Goal: Task Accomplishment & Management: Manage account settings

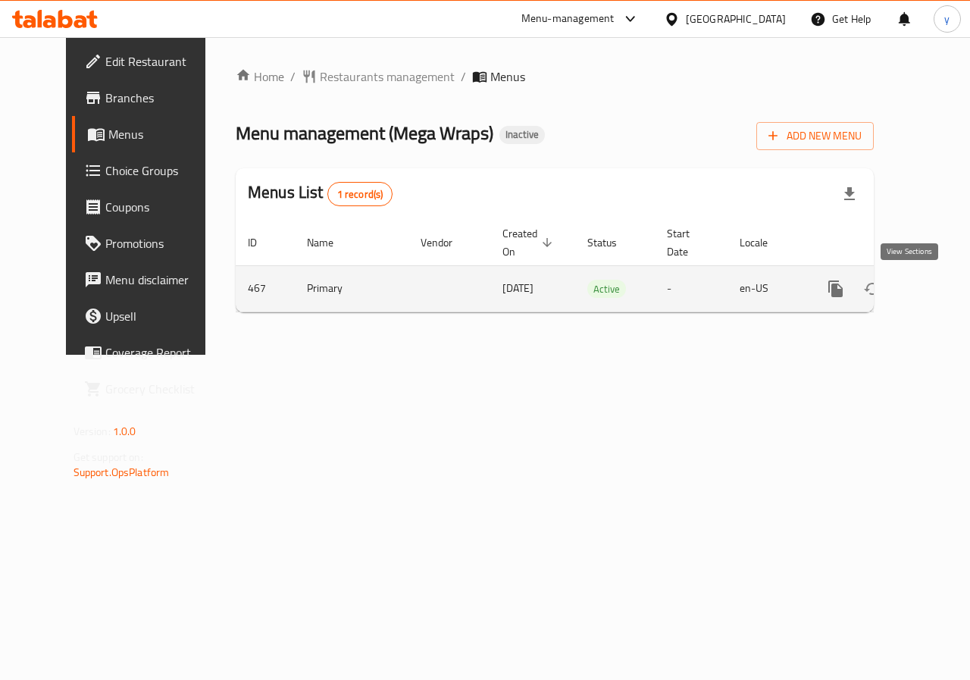
click at [927, 289] on link "enhanced table" at bounding box center [945, 288] width 36 height 36
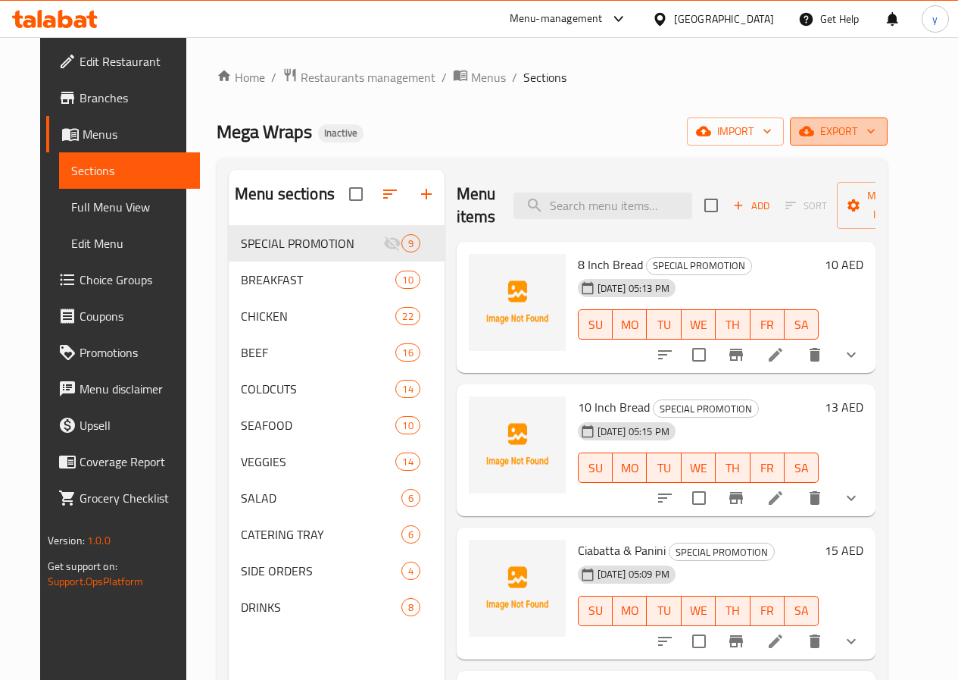
click at [869, 130] on span "export" at bounding box center [838, 131] width 73 height 19
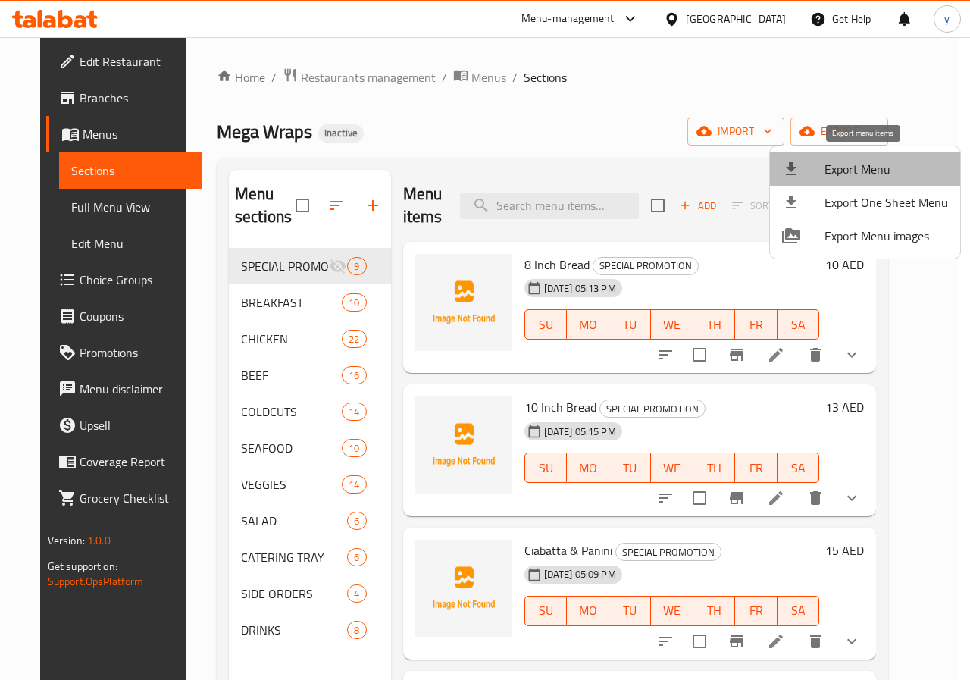
click at [876, 176] on span "Export Menu" at bounding box center [885, 169] width 123 height 18
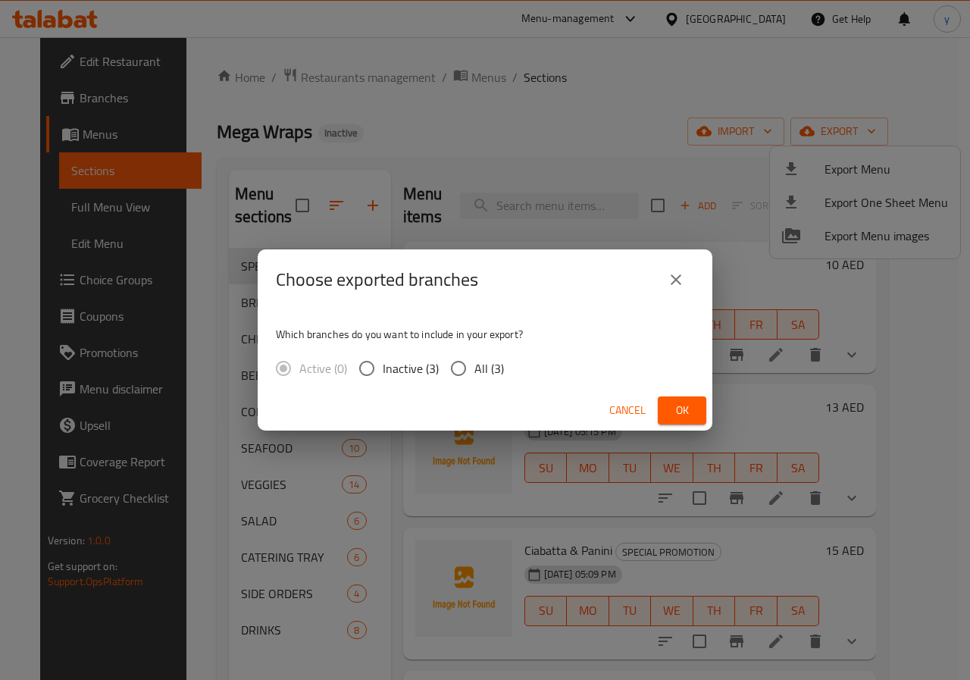
click at [490, 368] on span "All (3)" at bounding box center [489, 368] width 30 height 18
click at [474, 368] on input "All (3)" at bounding box center [458, 368] width 32 height 32
radio input "true"
click at [679, 419] on span "Ok" at bounding box center [682, 410] width 24 height 19
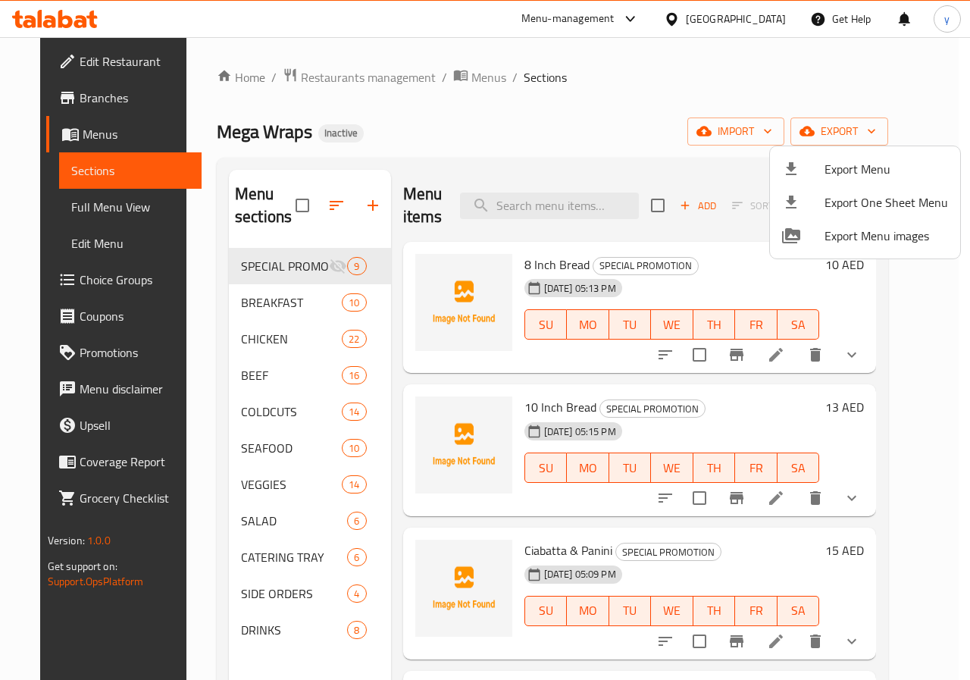
click at [70, 207] on div at bounding box center [485, 340] width 970 height 680
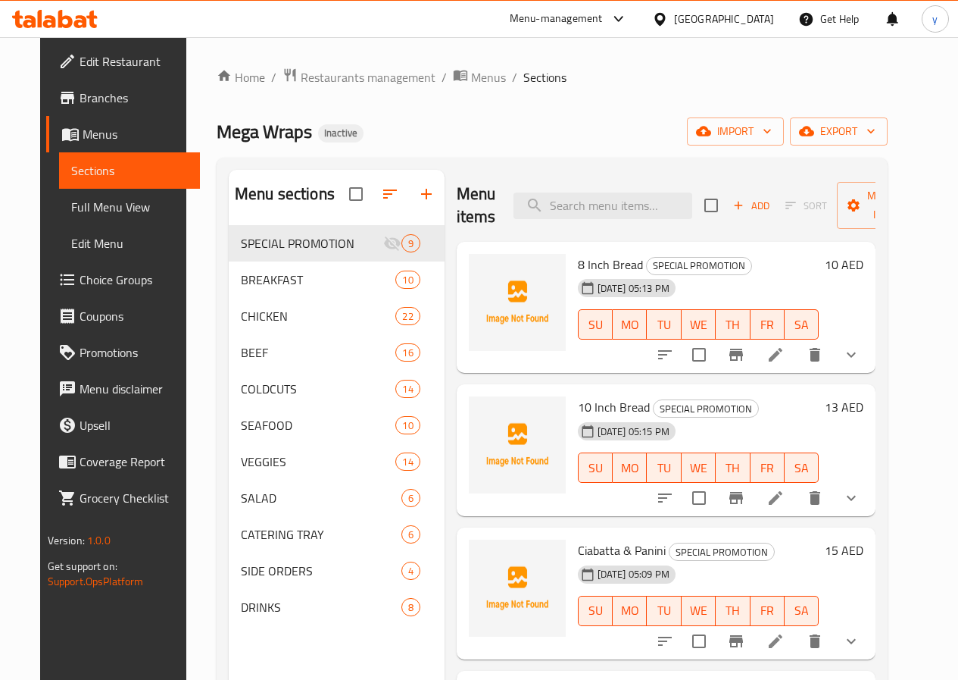
click at [75, 210] on span "Full Menu View" at bounding box center [129, 207] width 117 height 18
click at [94, 219] on link "Full Menu View" at bounding box center [129, 207] width 141 height 36
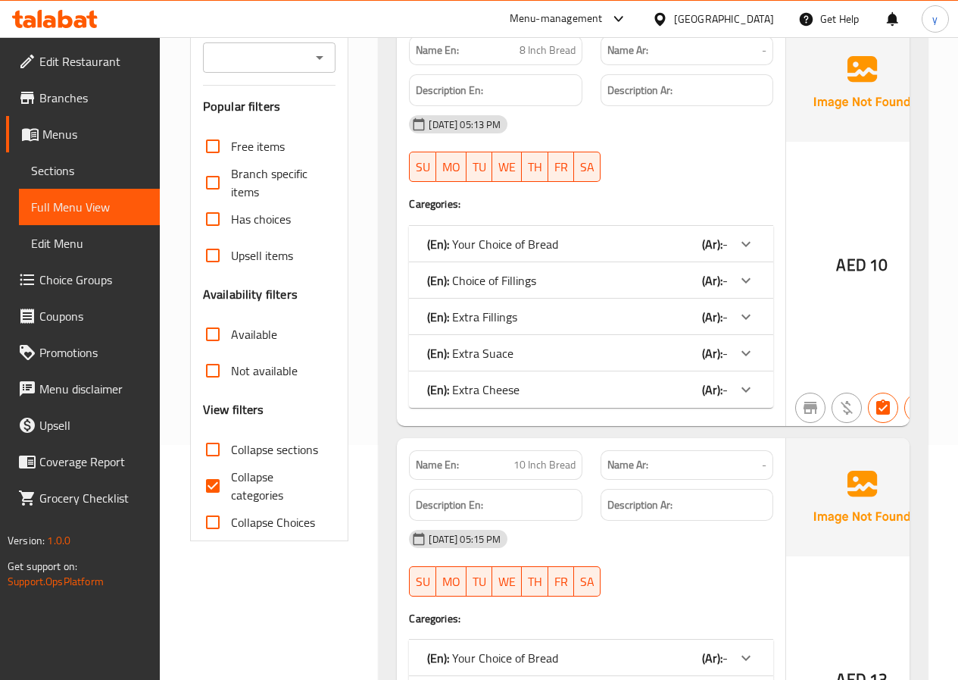
scroll to position [455, 0]
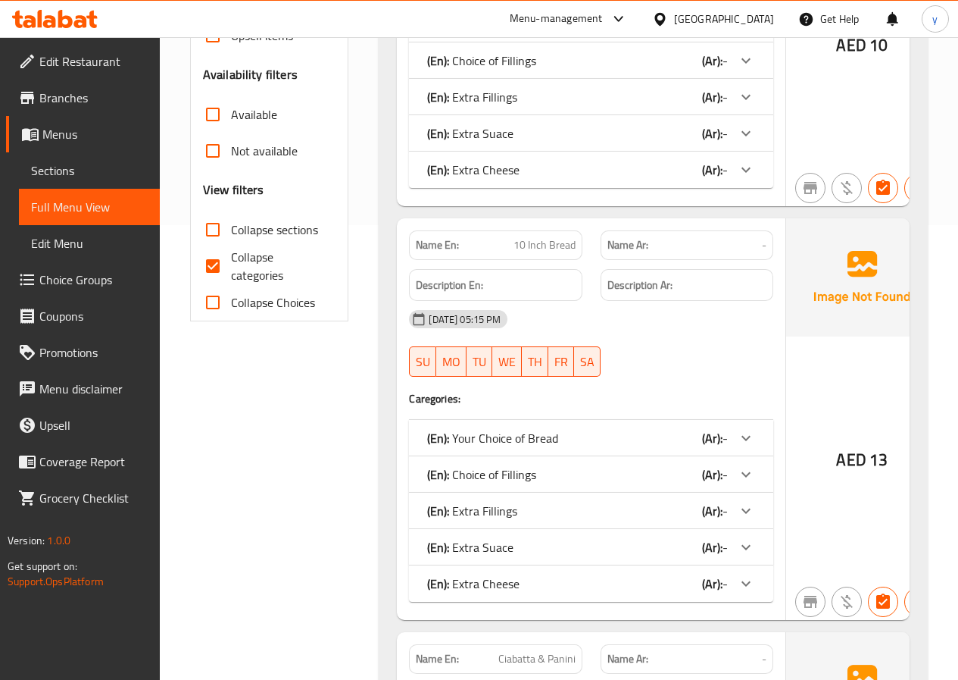
click at [218, 265] on input "Collapse categories" at bounding box center [213, 266] width 36 height 36
checkbox input "false"
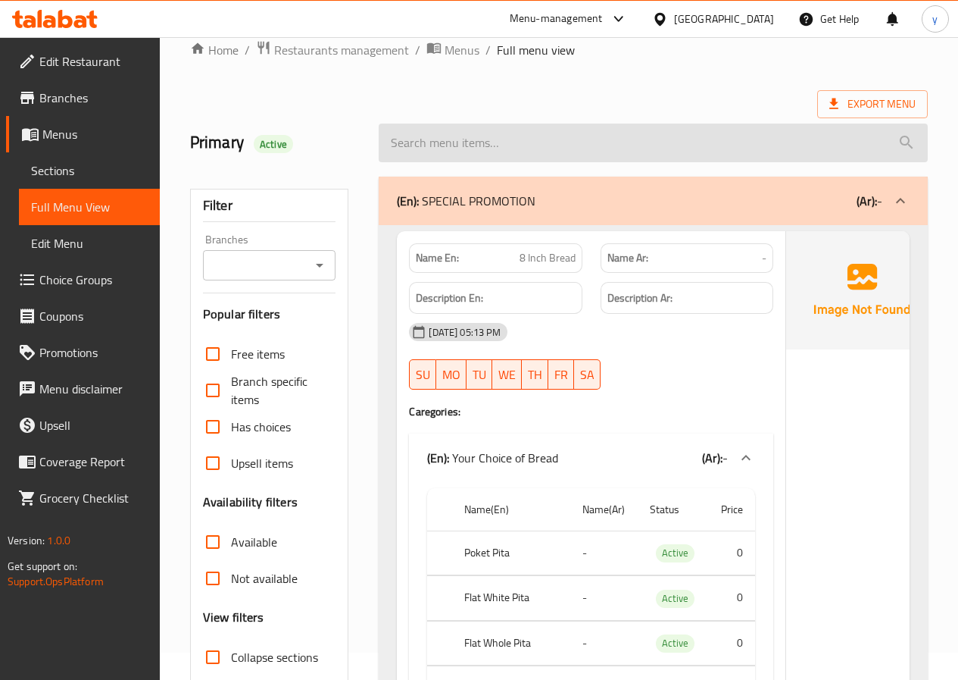
scroll to position [0, 0]
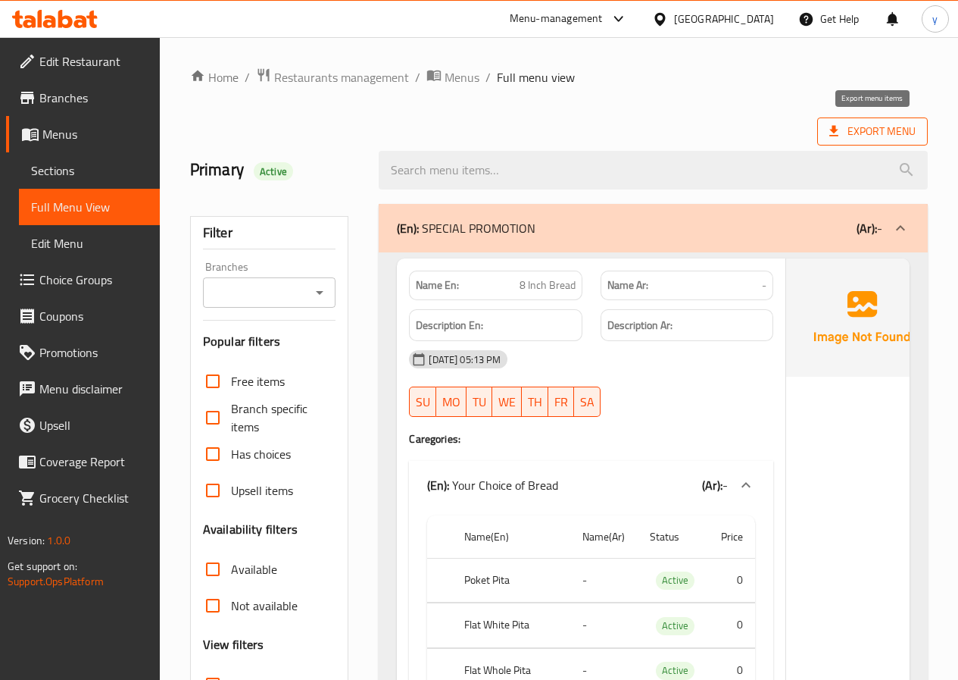
click at [895, 126] on span "Export Menu" at bounding box center [873, 131] width 86 height 19
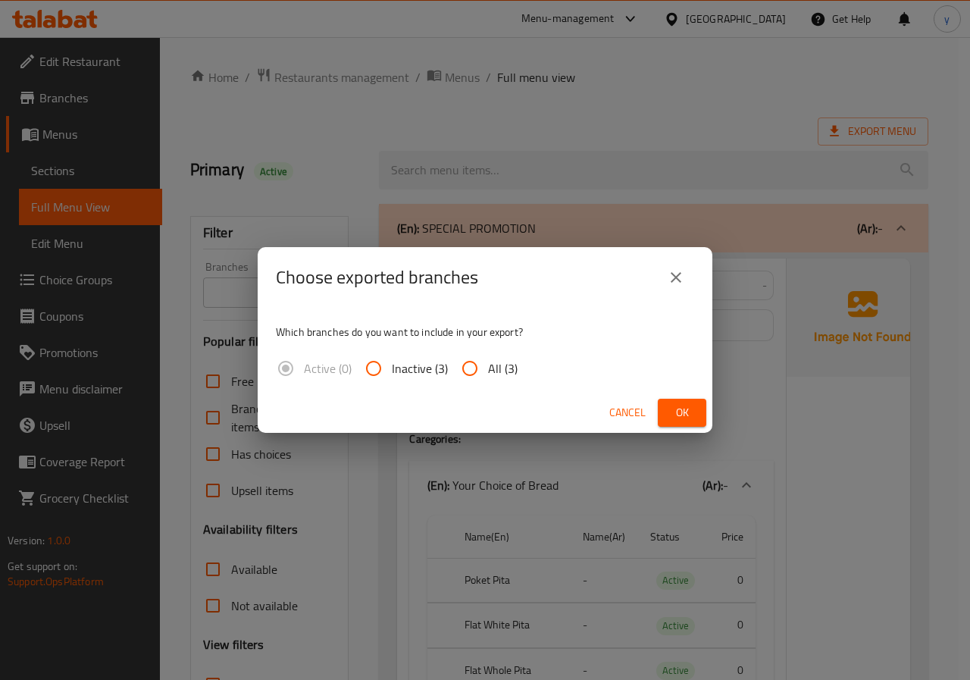
click at [480, 370] on input "All (3)" at bounding box center [470, 368] width 36 height 36
radio input "true"
click at [677, 417] on span "Ok" at bounding box center [682, 412] width 24 height 19
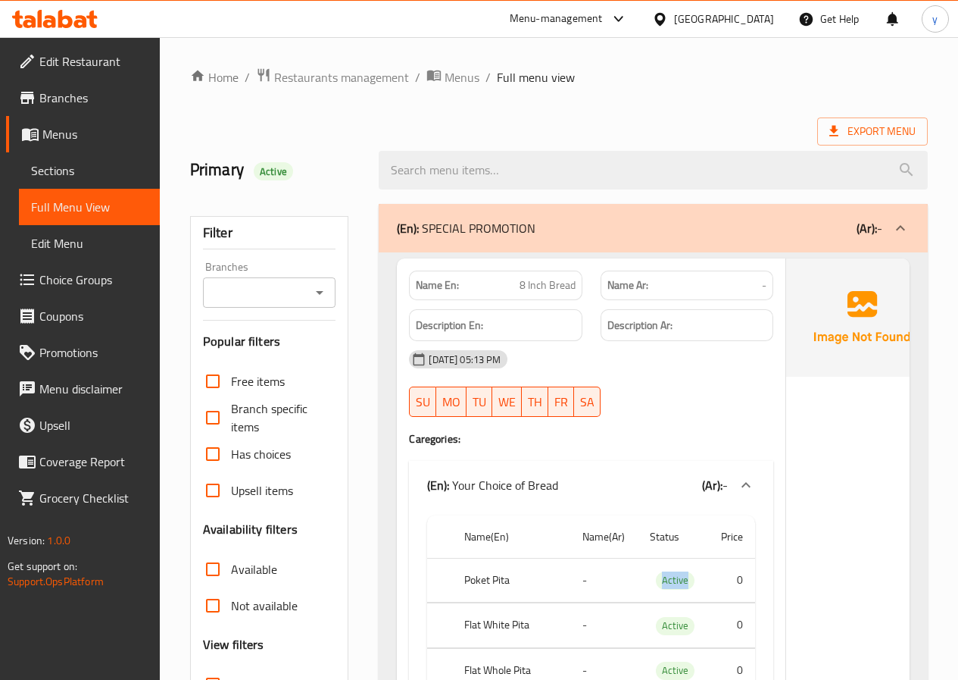
click at [52, 100] on span "Branches" at bounding box center [93, 98] width 108 height 18
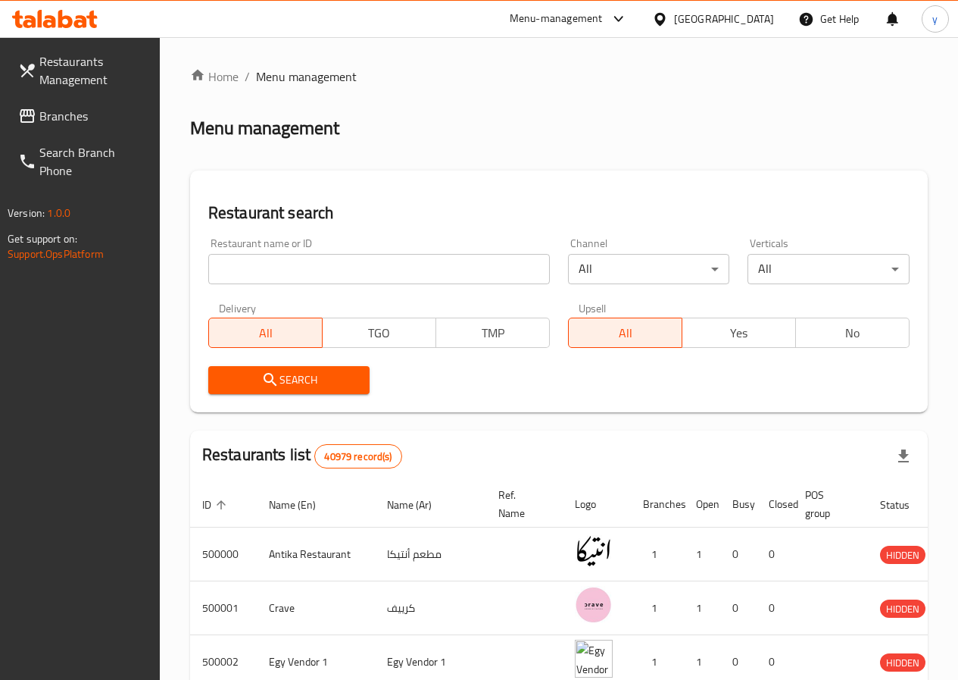
click at [30, 100] on link "Branches" at bounding box center [83, 116] width 154 height 36
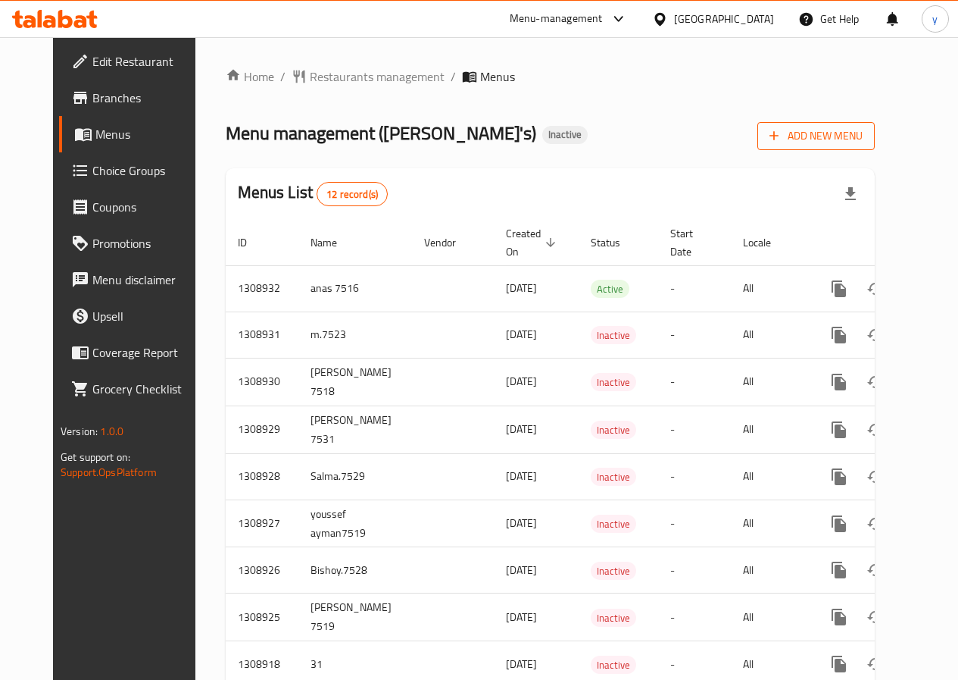
click at [863, 128] on span "Add New Menu" at bounding box center [816, 136] width 93 height 19
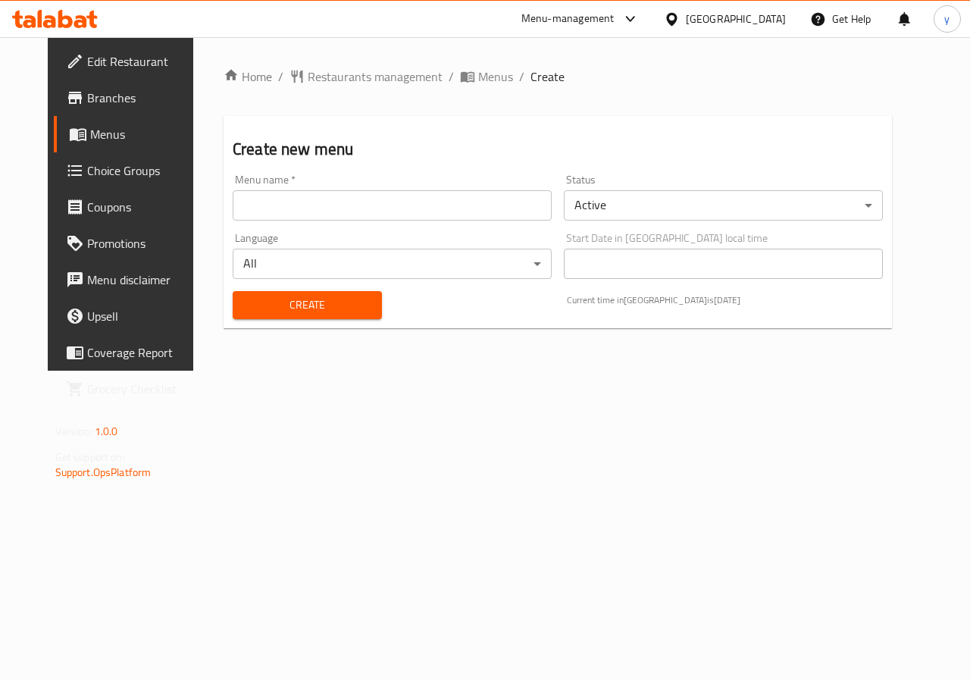
click at [400, 211] on input "text" at bounding box center [392, 205] width 319 height 30
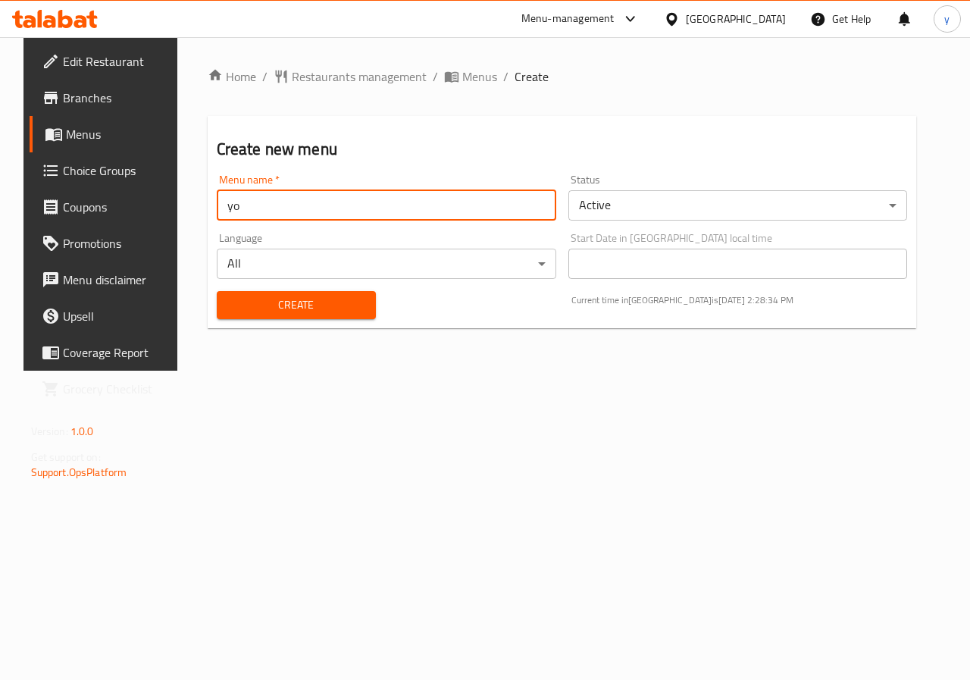
type input "y"
type input "[PERSON_NAME].7521"
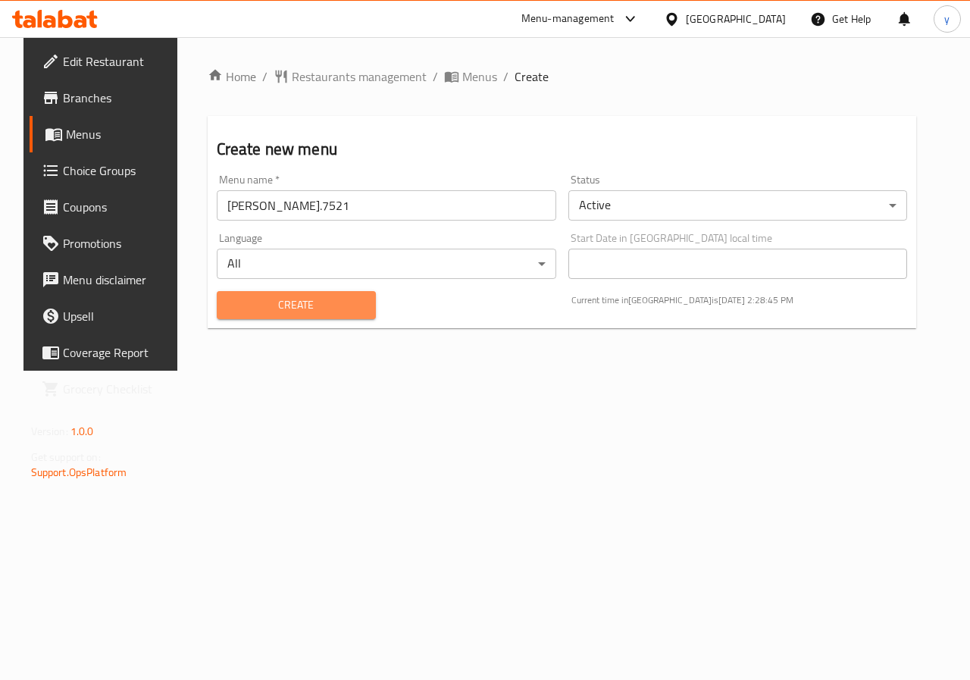
click at [307, 309] on span "Create" at bounding box center [296, 304] width 135 height 19
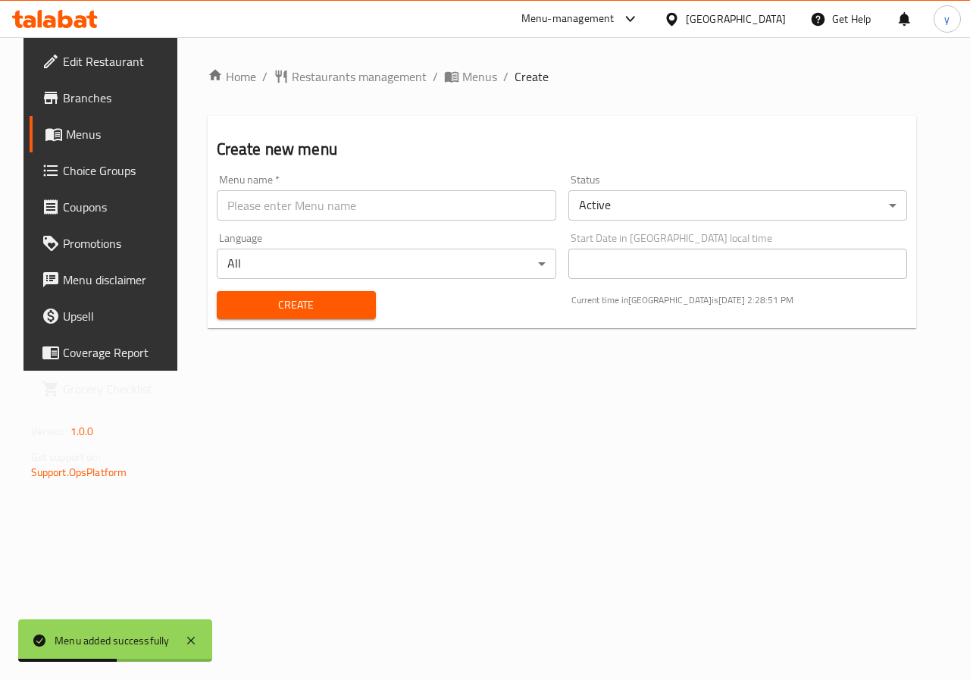
click at [111, 635] on div "Menu added successfully" at bounding box center [112, 640] width 115 height 17
click at [73, 136] on span "Menus" at bounding box center [120, 134] width 108 height 18
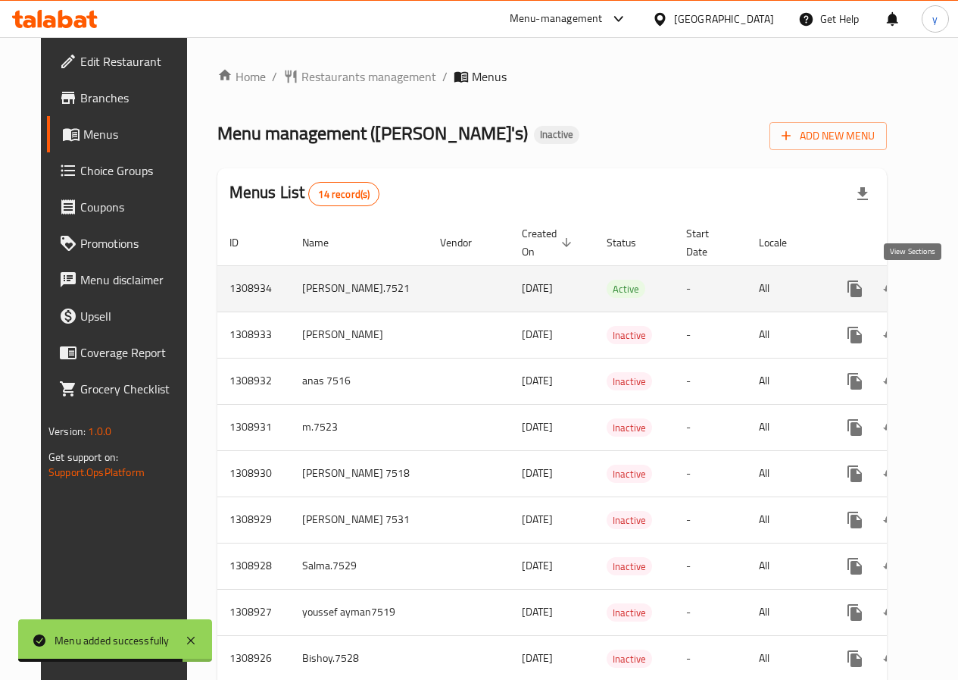
click at [958, 289] on icon "enhanced table" at bounding box center [965, 289] width 14 height 14
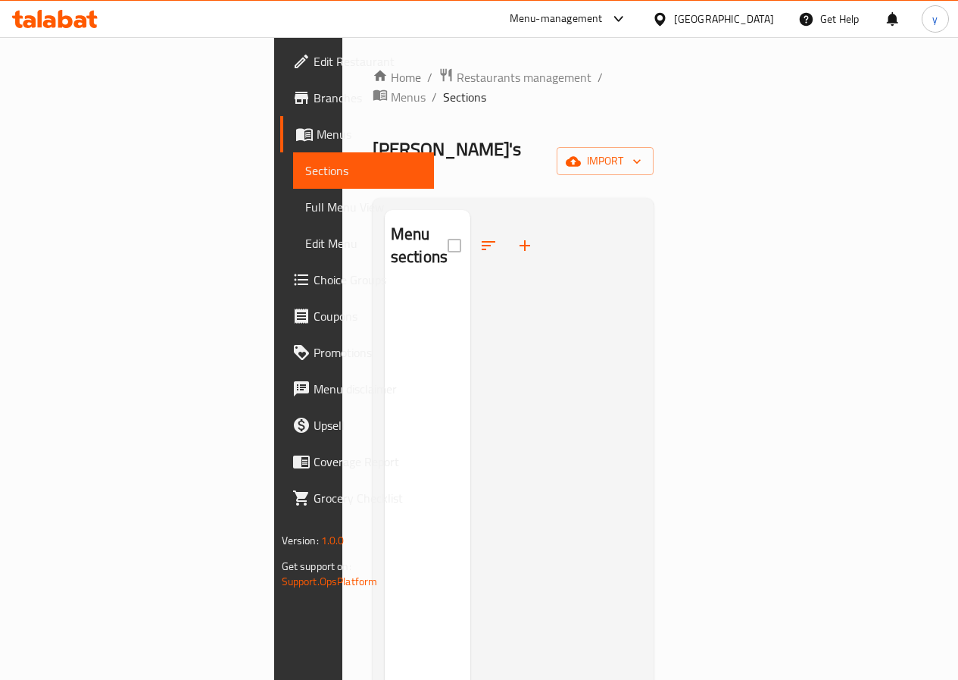
click at [305, 211] on span "Full Menu View" at bounding box center [363, 207] width 117 height 18
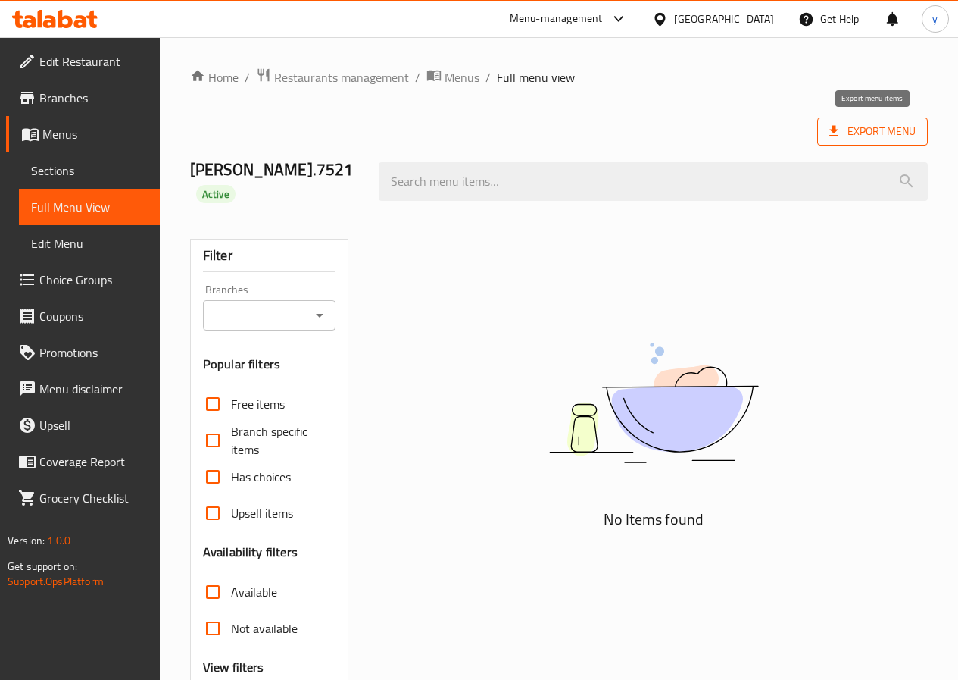
click at [897, 122] on span "Export Menu" at bounding box center [873, 131] width 86 height 19
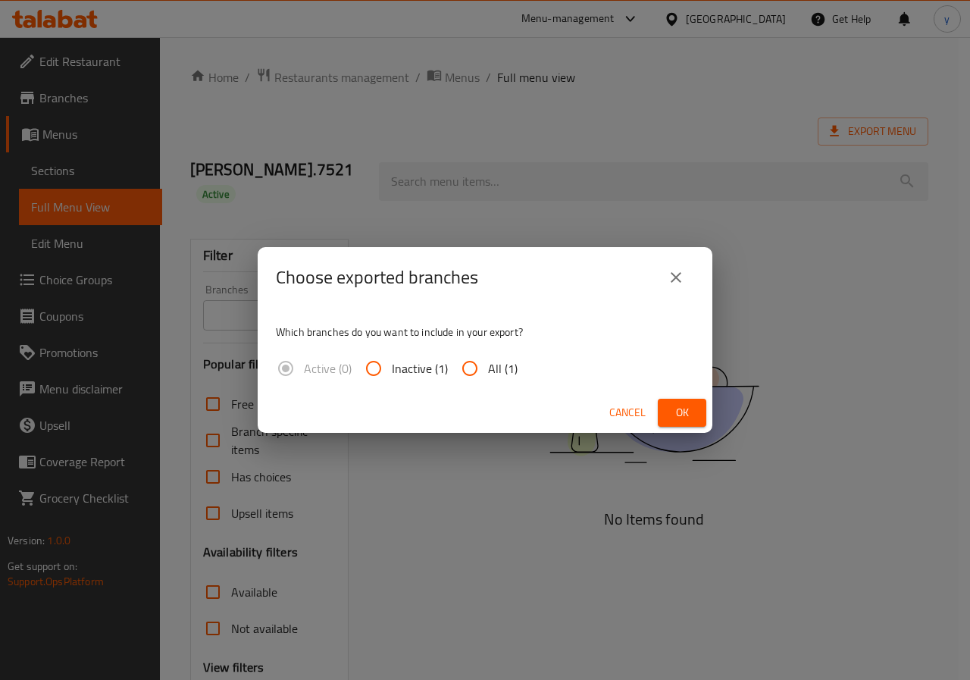
click at [497, 366] on span "All (1)" at bounding box center [503, 368] width 30 height 18
click at [488, 366] on input "All (1)" at bounding box center [470, 368] width 36 height 36
radio input "true"
click at [664, 407] on button "Ok" at bounding box center [682, 413] width 48 height 28
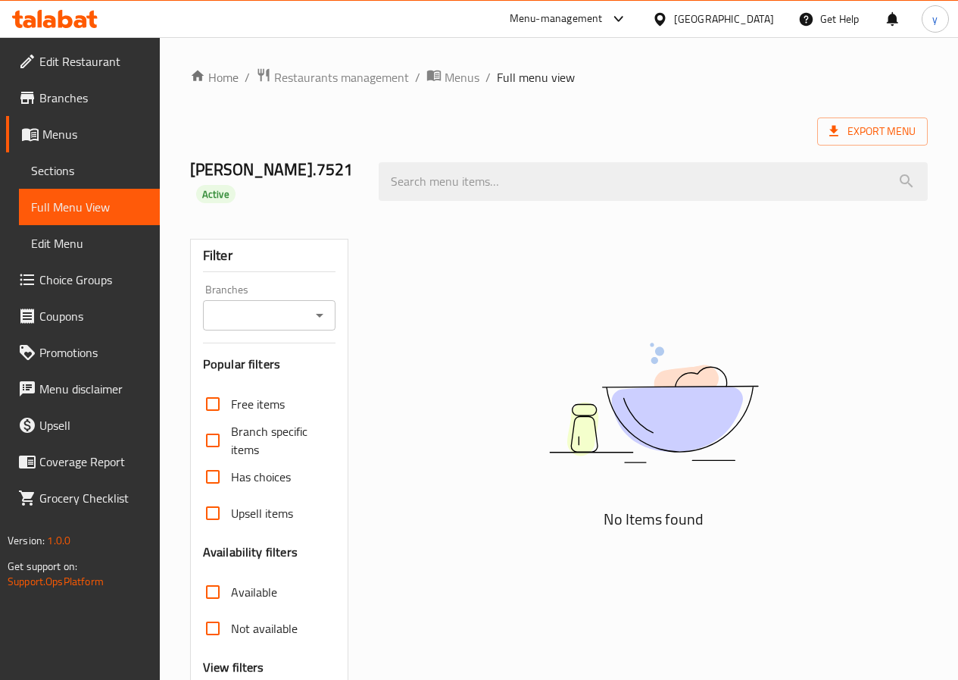
click at [56, 161] on span "Sections" at bounding box center [89, 170] width 117 height 18
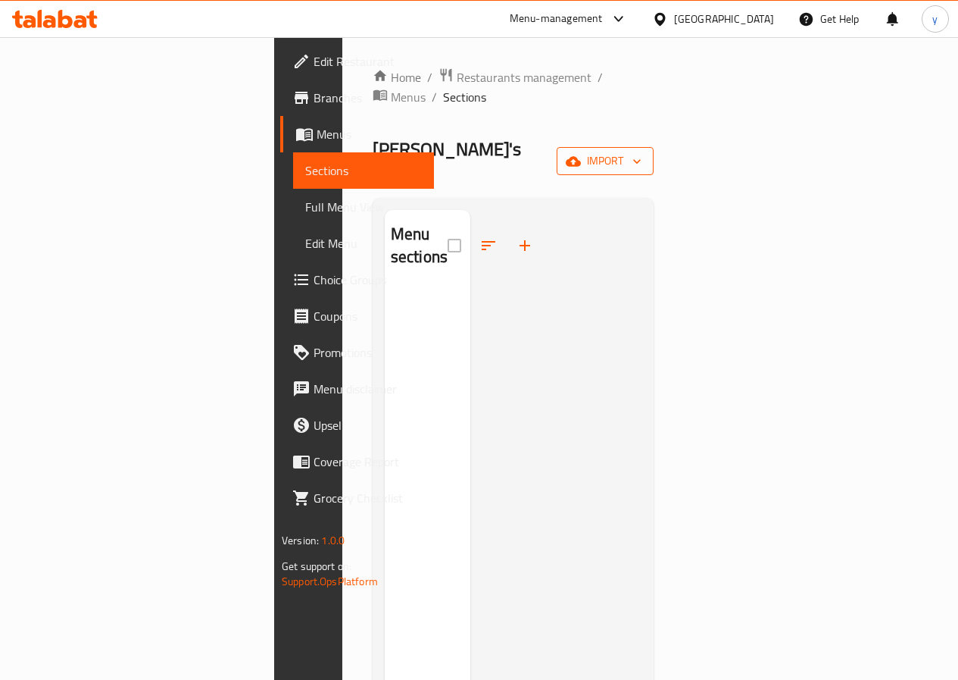
click at [581, 156] on icon "button" at bounding box center [573, 161] width 15 height 10
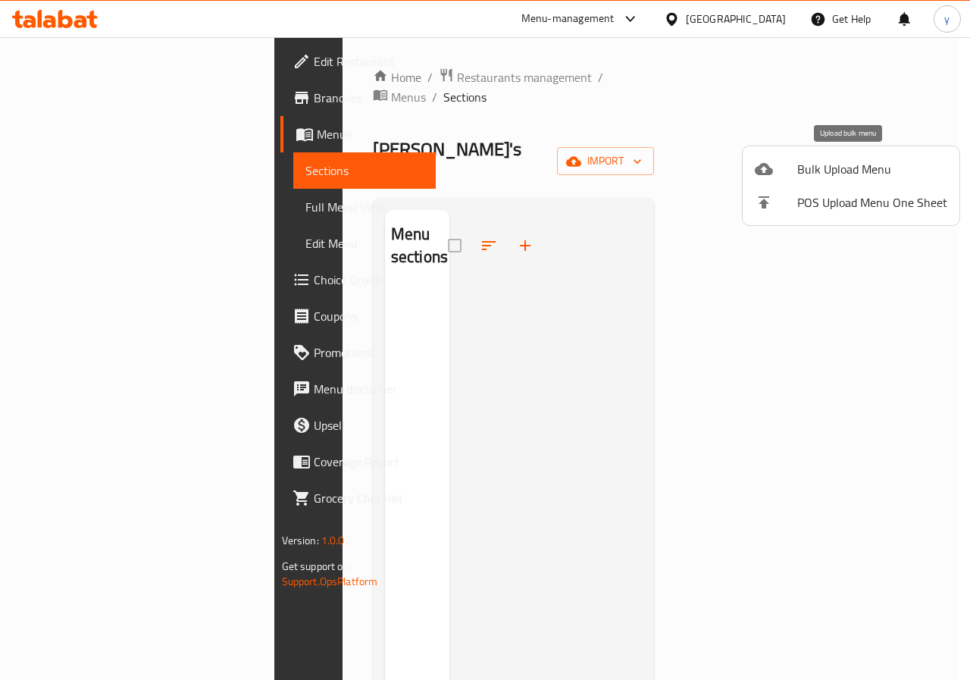
click at [860, 175] on span "Bulk Upload Menu" at bounding box center [872, 169] width 150 height 18
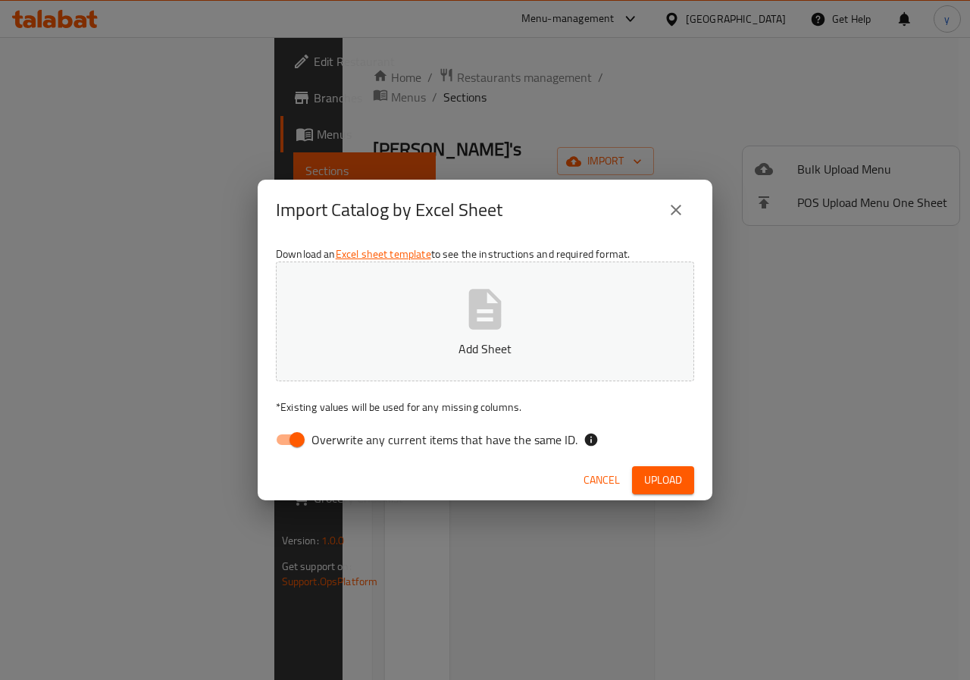
click at [509, 326] on button "Add Sheet" at bounding box center [485, 321] width 418 height 120
click at [677, 206] on icon "close" at bounding box center [676, 210] width 18 height 18
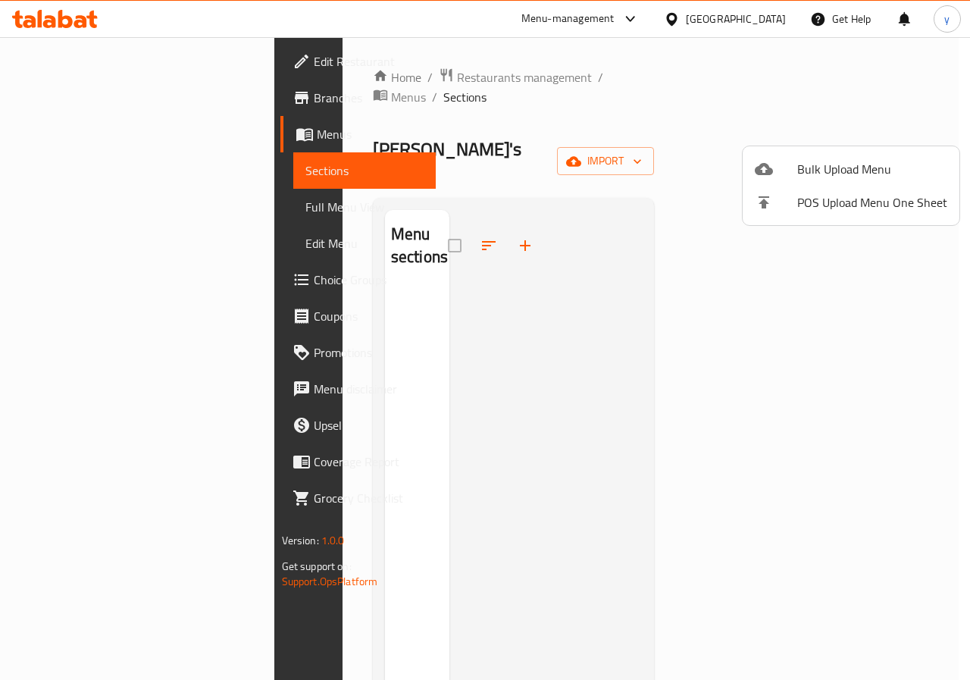
click at [61, 98] on div at bounding box center [485, 340] width 970 height 680
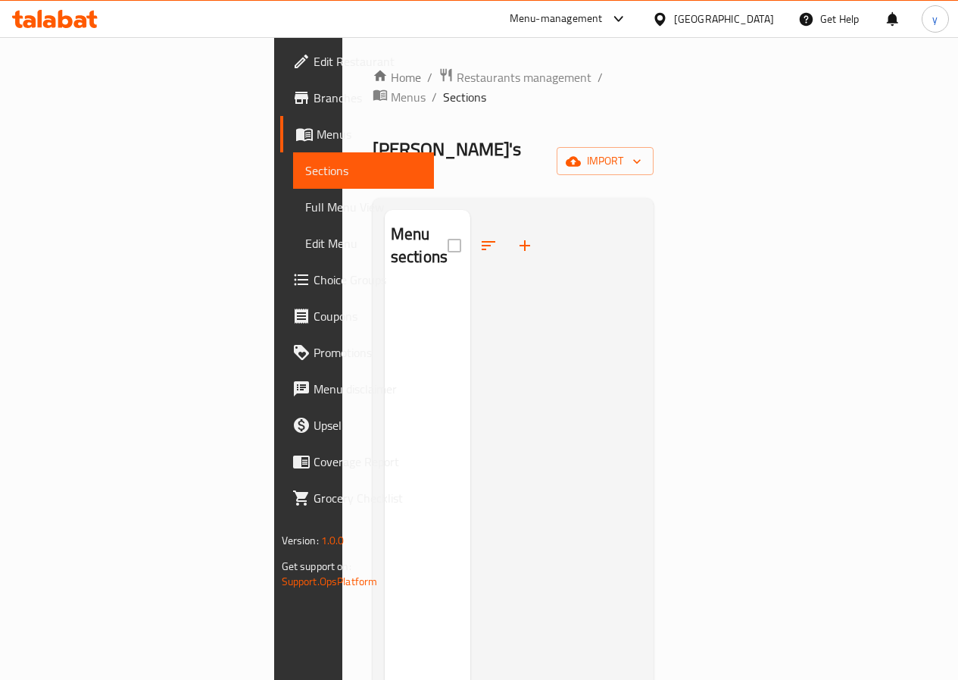
click at [314, 98] on span "Branches" at bounding box center [368, 98] width 108 height 18
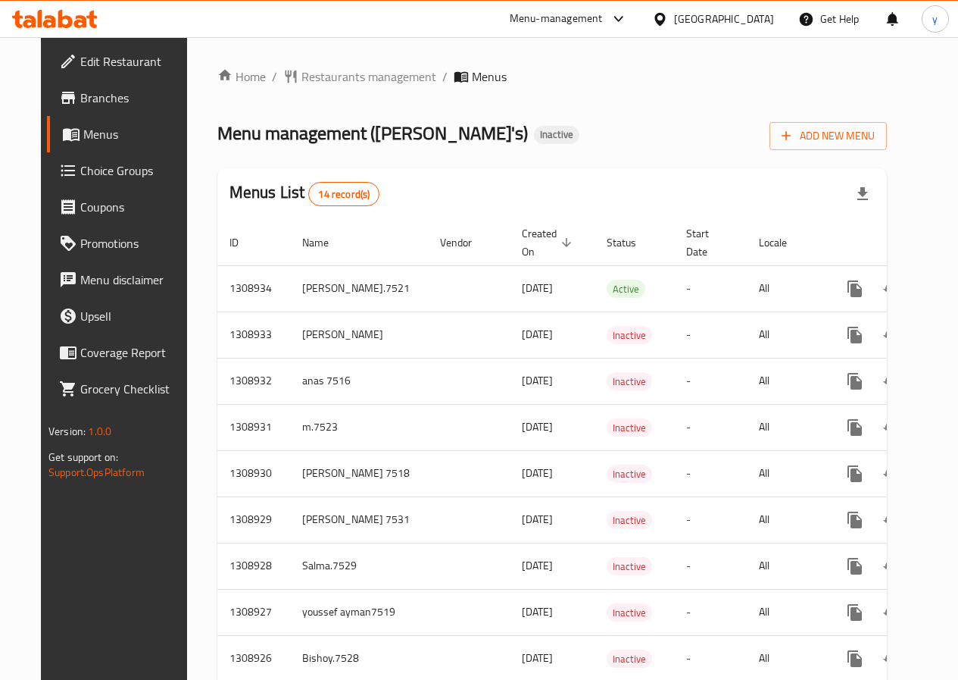
click at [80, 58] on span "Edit Restaurant" at bounding box center [134, 61] width 108 height 18
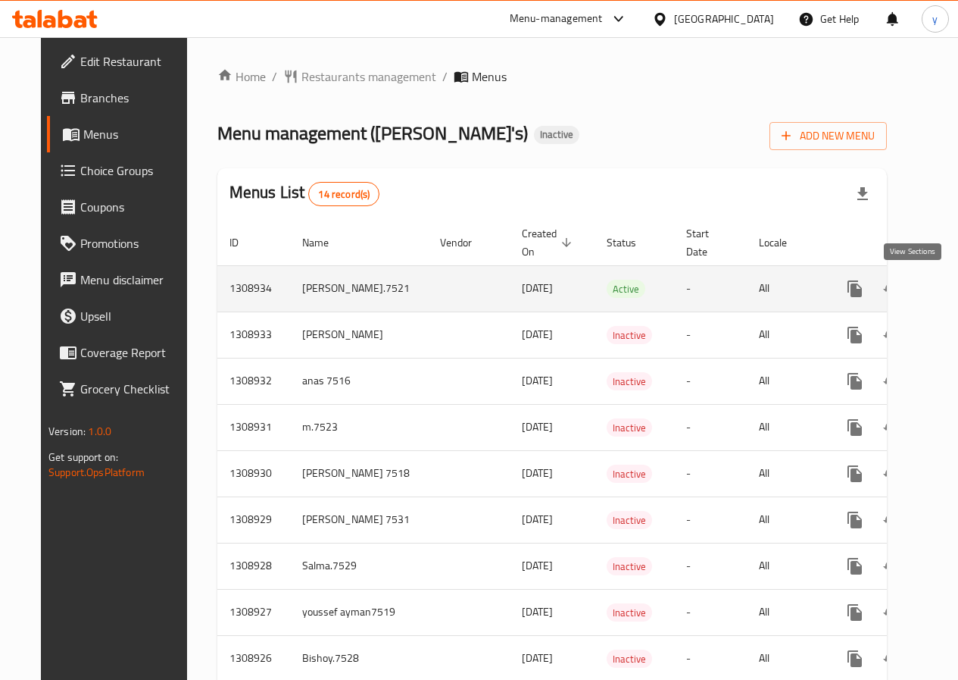
click at [955, 291] on icon "enhanced table" at bounding box center [964, 289] width 18 height 18
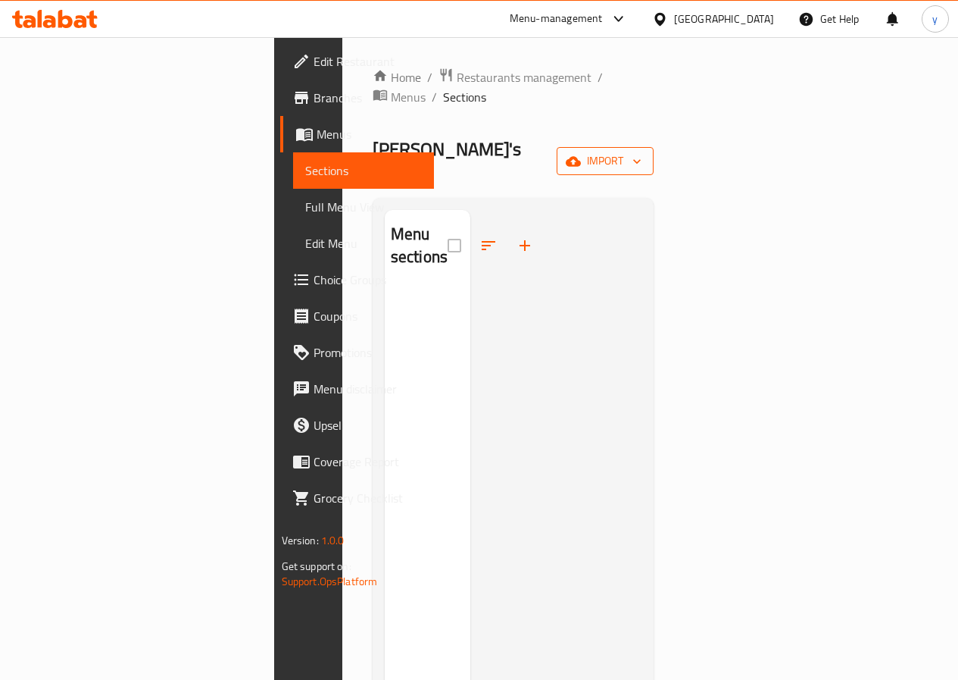
click at [642, 152] on span "import" at bounding box center [605, 161] width 73 height 19
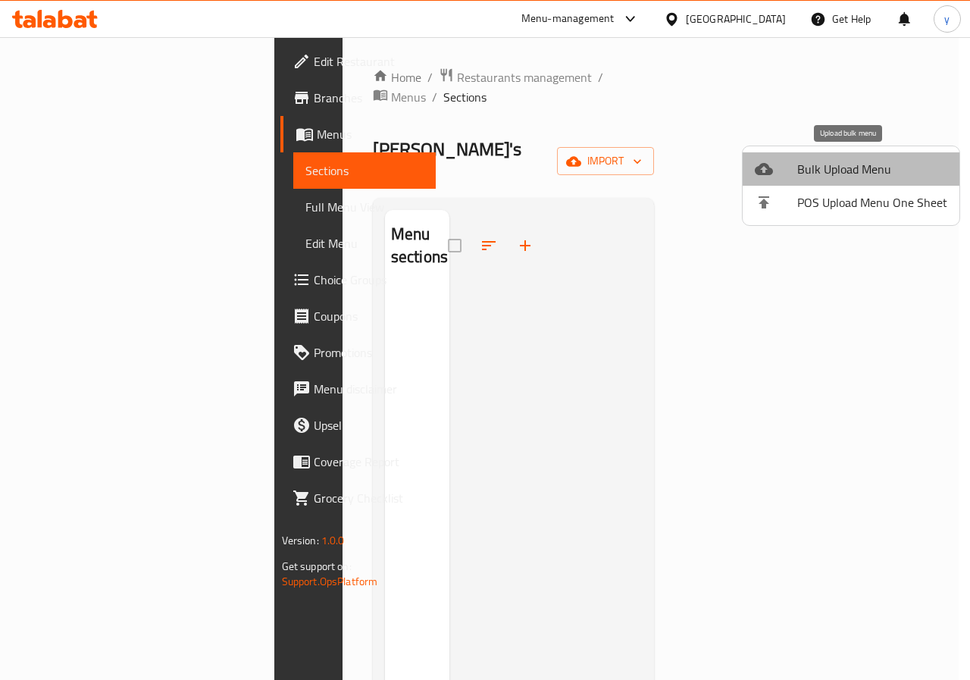
click at [890, 164] on span "Bulk Upload Menu" at bounding box center [872, 169] width 150 height 18
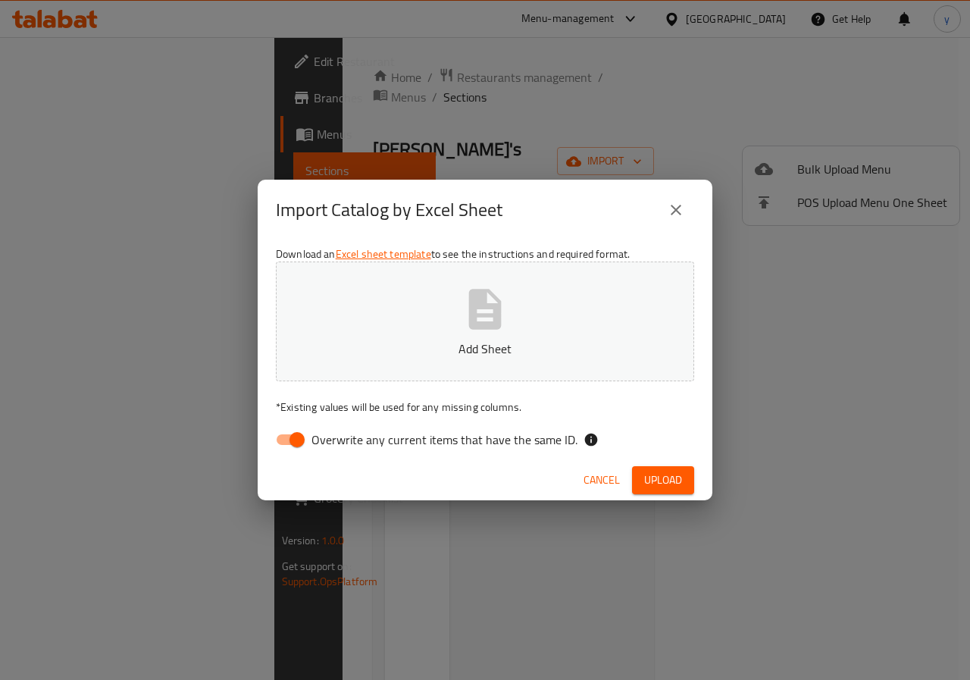
click at [544, 327] on button "Add Sheet" at bounding box center [485, 321] width 418 height 120
click at [296, 433] on input "Overwrite any current items that have the same ID." at bounding box center [297, 439] width 86 height 29
checkbox input "false"
click at [684, 480] on button "Upload" at bounding box center [663, 480] width 62 height 28
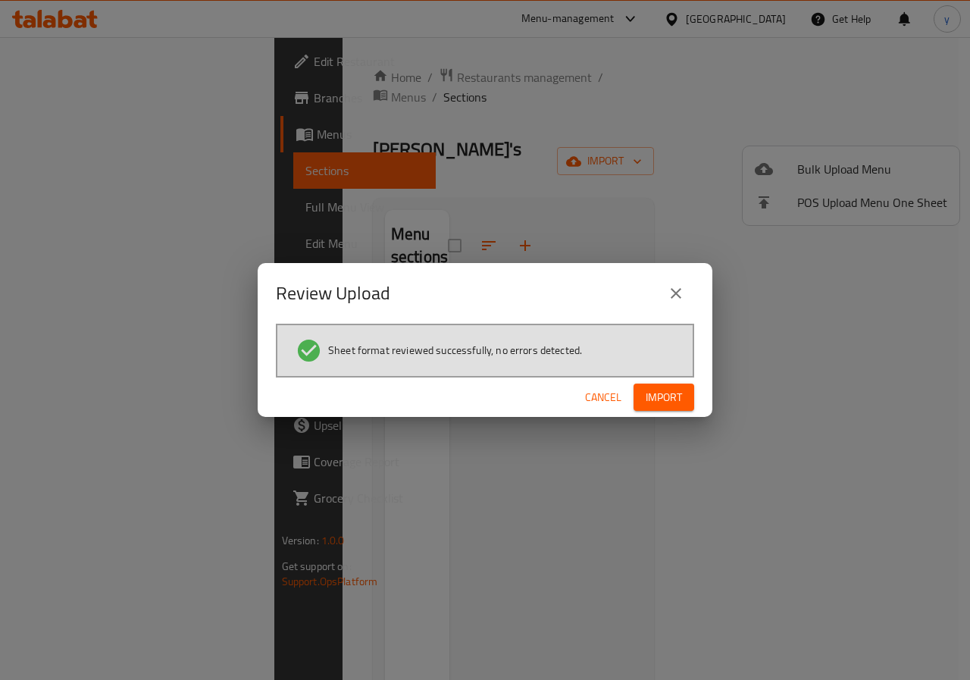
click at [681, 405] on span "Import" at bounding box center [664, 397] width 36 height 19
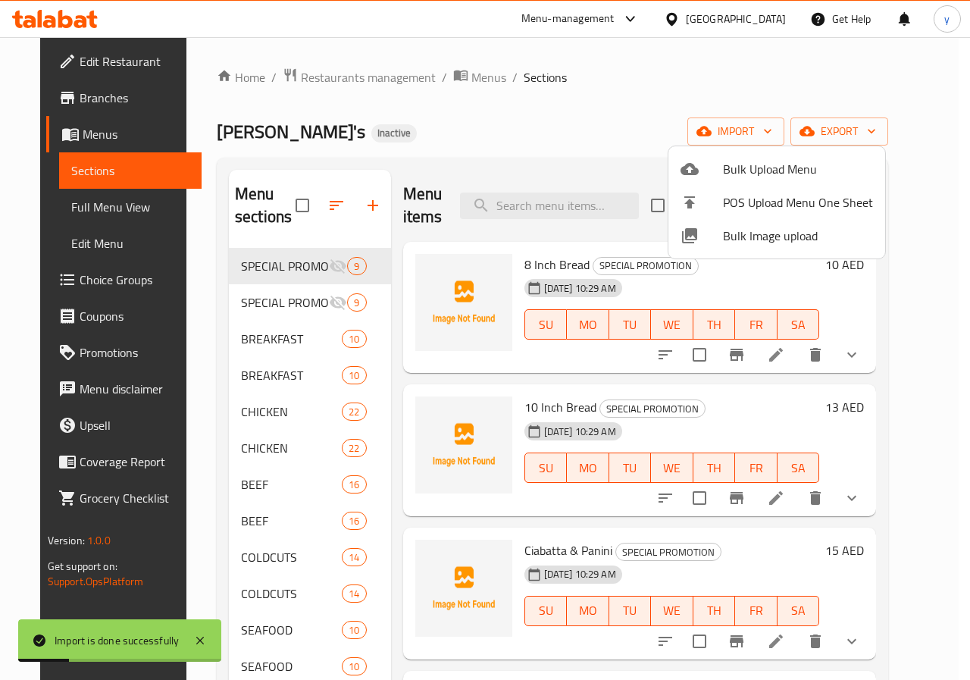
click at [71, 207] on div at bounding box center [485, 340] width 970 height 680
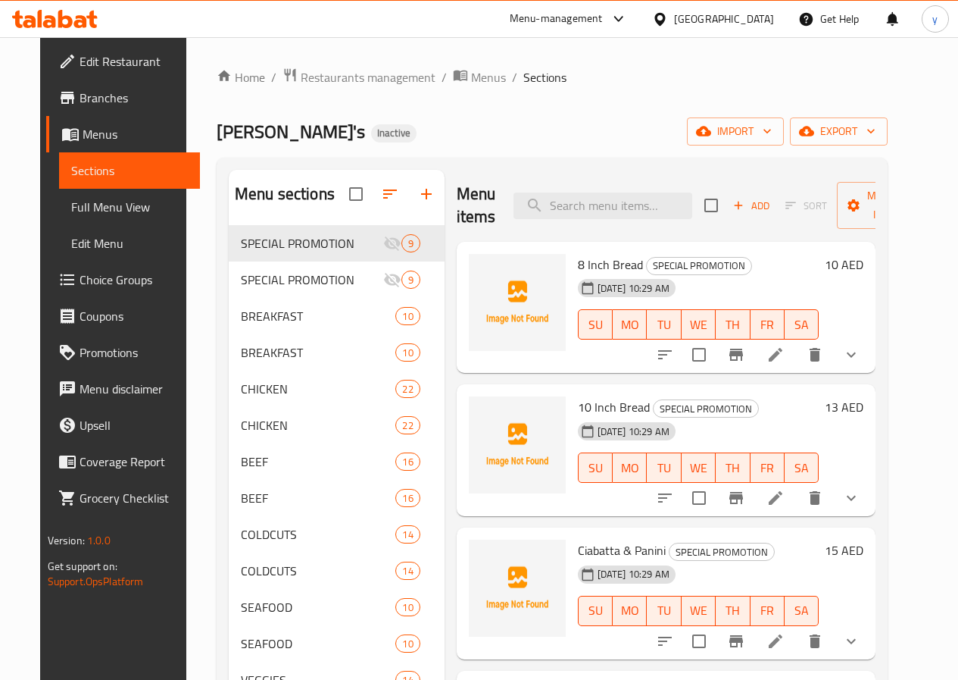
click at [71, 202] on span "Full Menu View" at bounding box center [129, 207] width 117 height 18
click at [99, 198] on span "Full Menu View" at bounding box center [129, 207] width 117 height 18
click at [71, 239] on span "Edit Menu" at bounding box center [129, 243] width 117 height 18
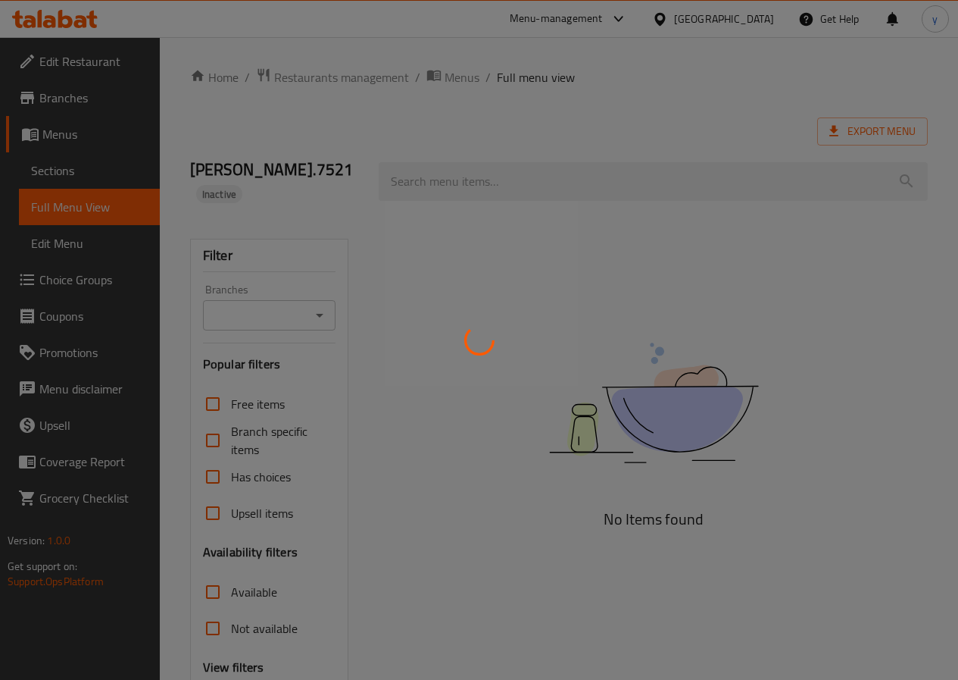
click at [210, 491] on div at bounding box center [479, 340] width 958 height 680
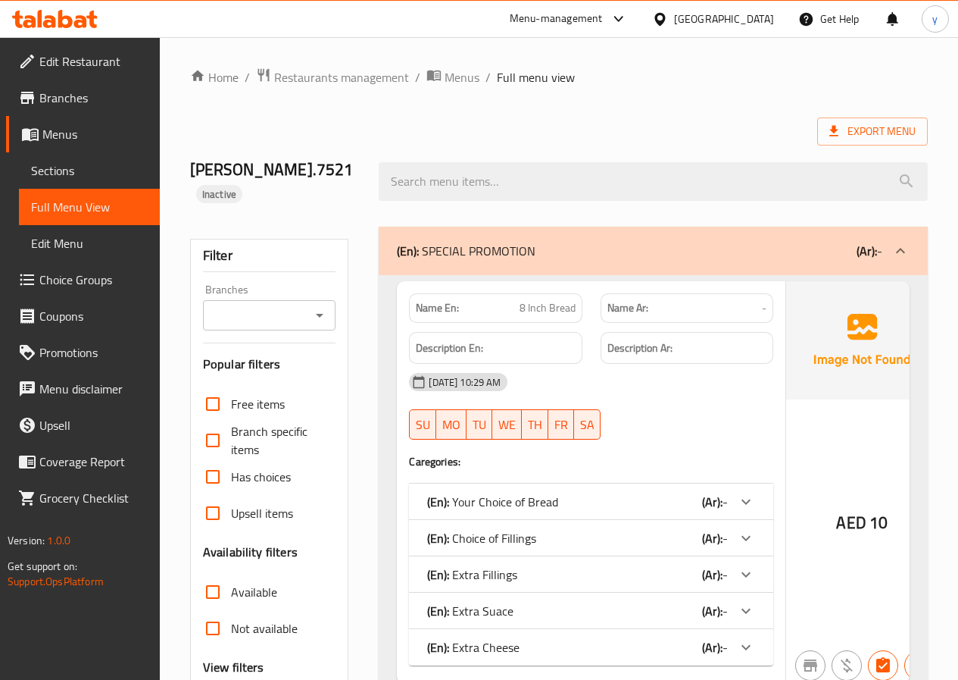
scroll to position [152, 0]
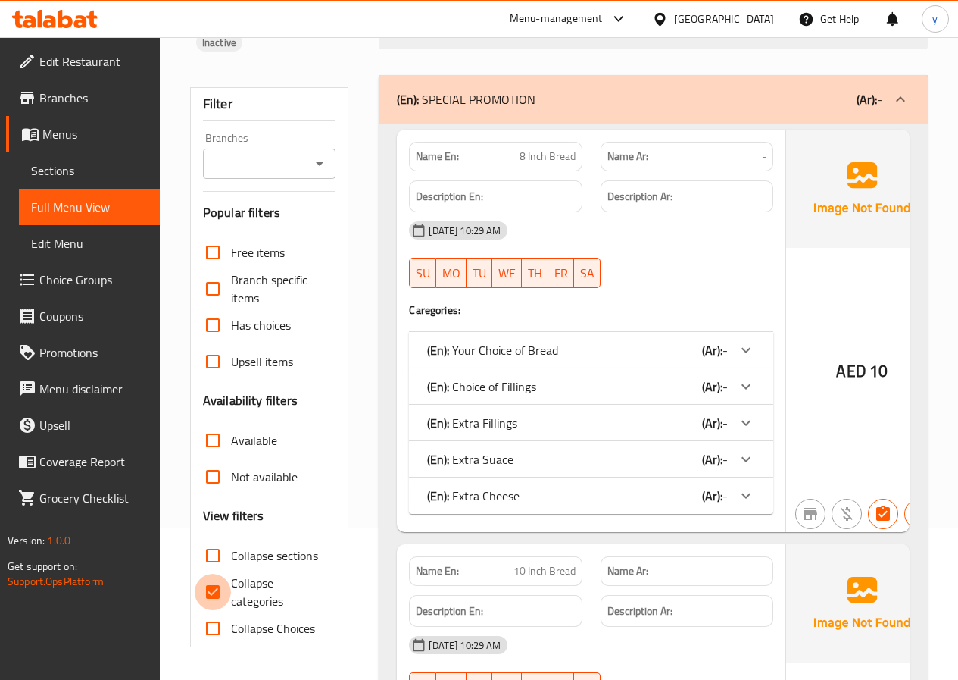
click at [210, 574] on input "Collapse categories" at bounding box center [213, 592] width 36 height 36
checkbox input "false"
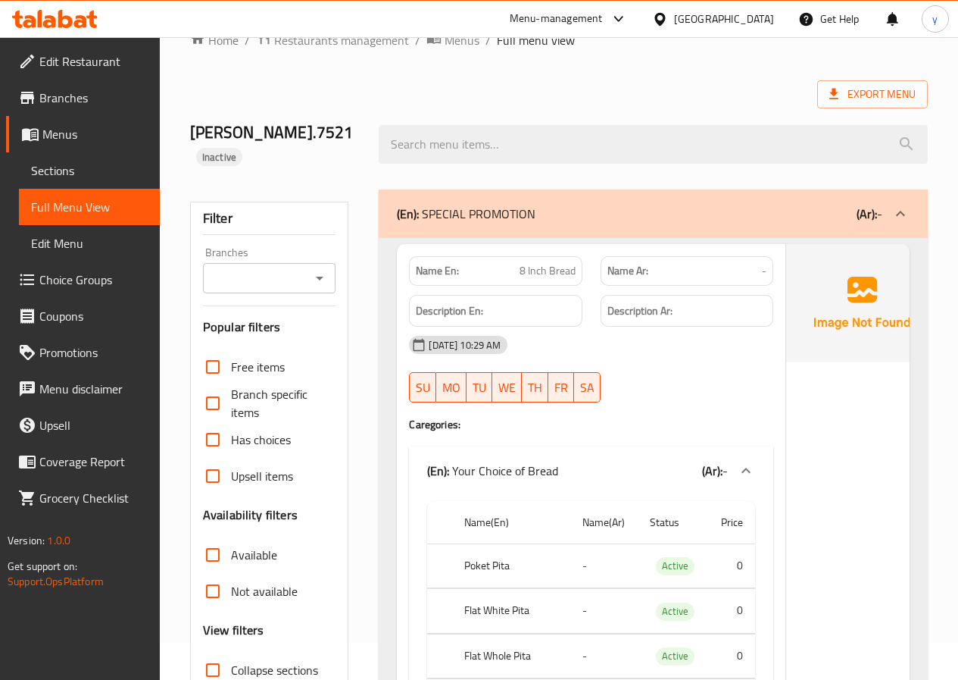
scroll to position [0, 0]
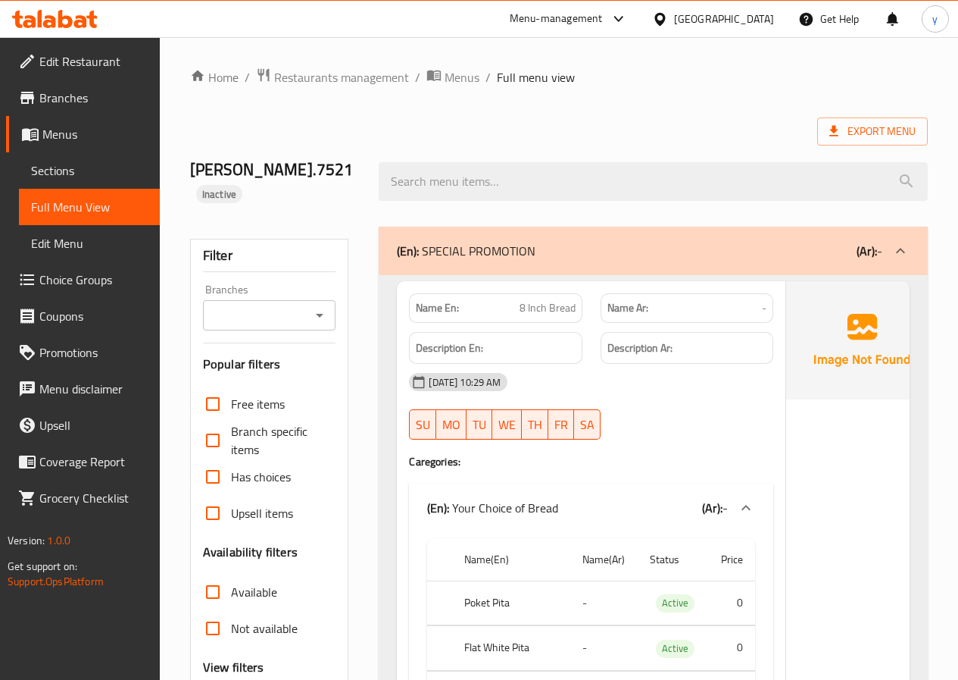
click at [708, 117] on div "Export Menu" at bounding box center [559, 131] width 738 height 28
click at [74, 57] on span "Edit Restaurant" at bounding box center [93, 61] width 108 height 18
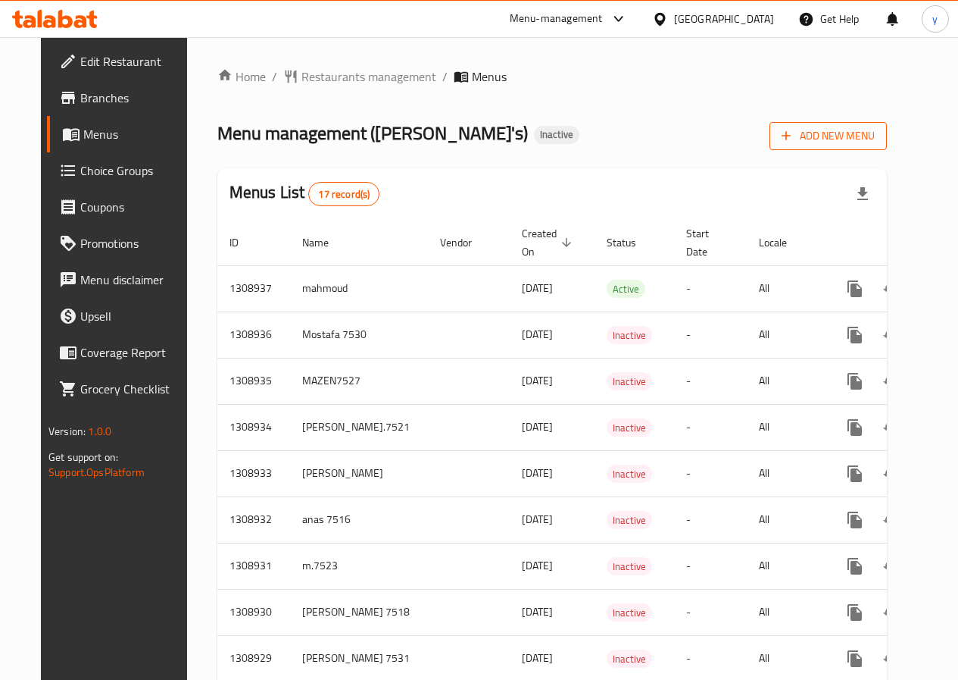
click at [875, 144] on span "Add New Menu" at bounding box center [828, 136] width 93 height 19
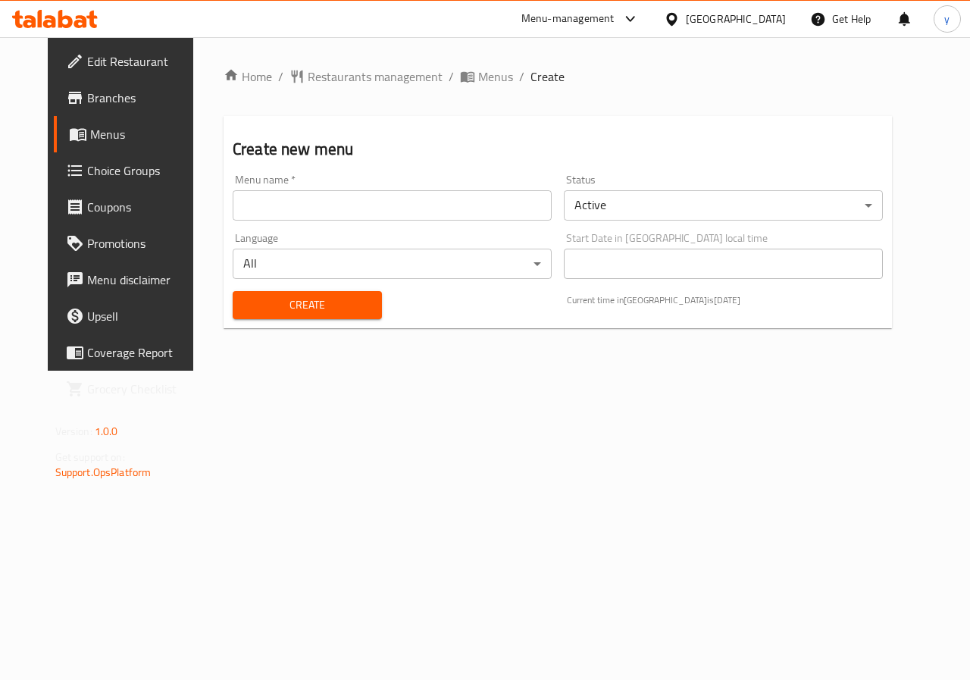
click at [369, 217] on input "text" at bounding box center [392, 205] width 319 height 30
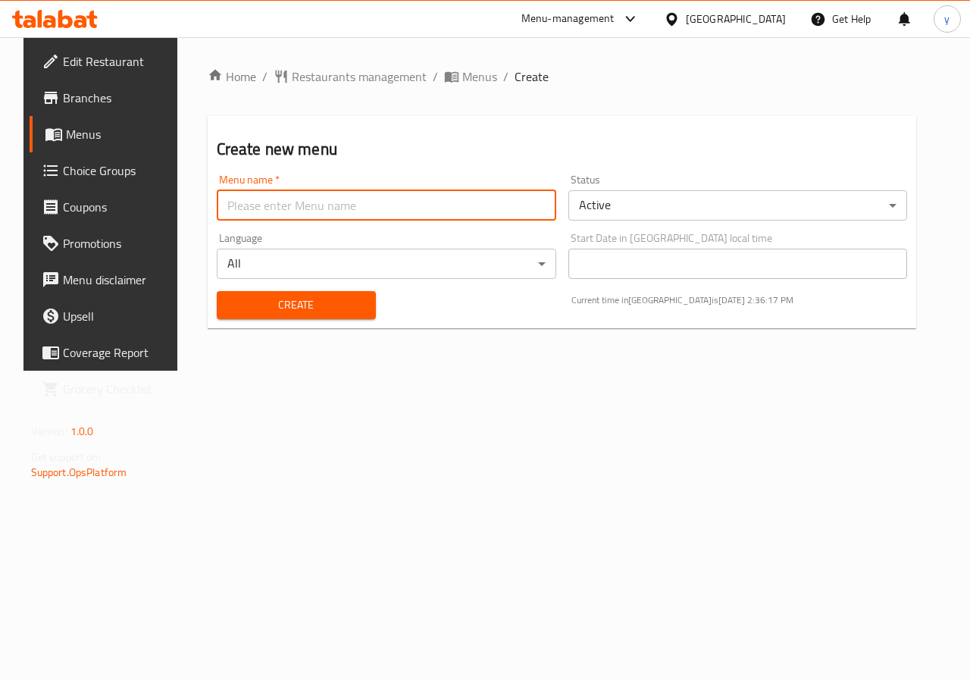
type input "[PERSON_NAME].7521"
click at [290, 314] on span "Create" at bounding box center [296, 304] width 135 height 19
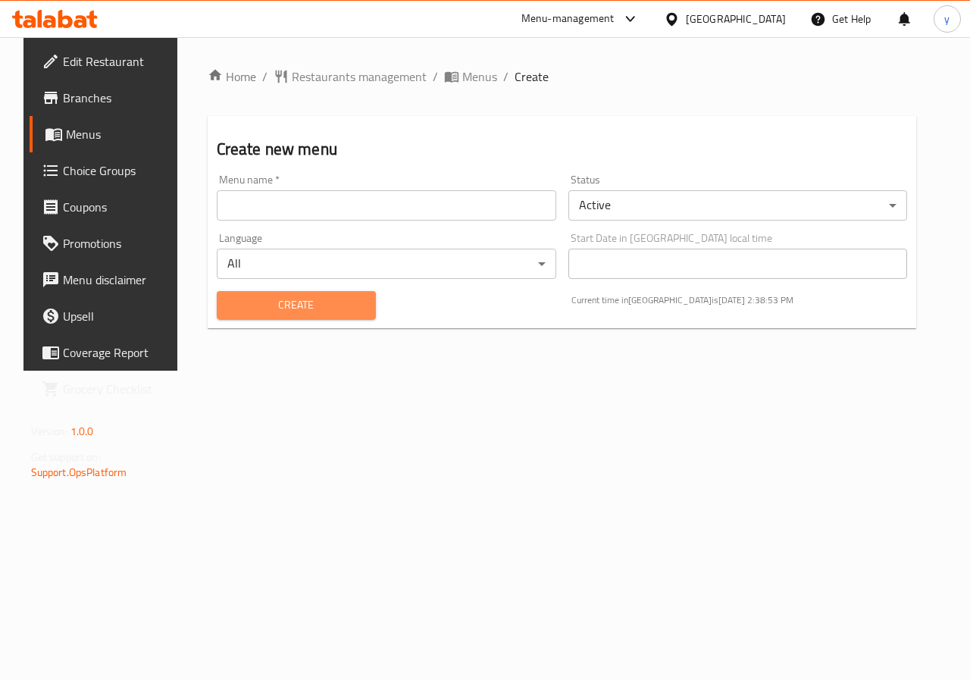
click at [238, 297] on span "Create" at bounding box center [296, 304] width 135 height 19
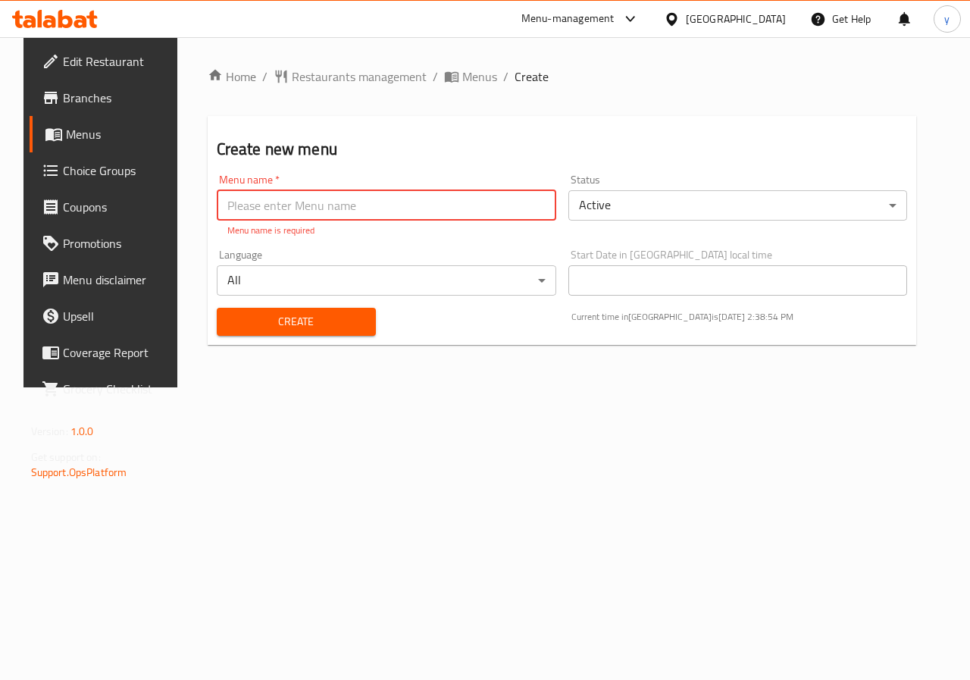
click at [66, 136] on span "Menus" at bounding box center [120, 134] width 108 height 18
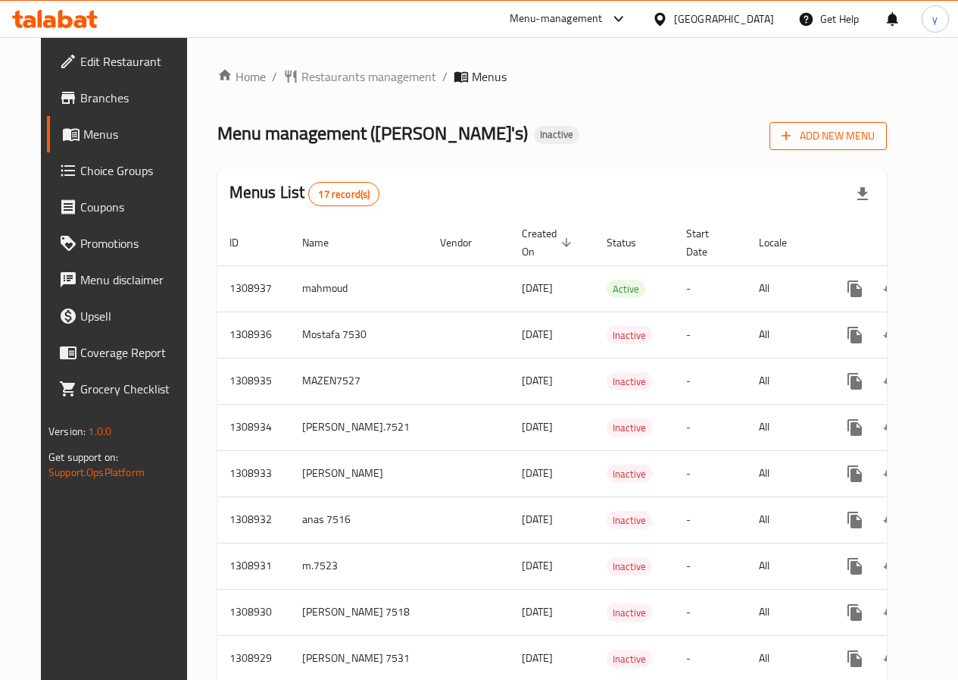
click at [871, 139] on span "Add New Menu" at bounding box center [828, 136] width 93 height 19
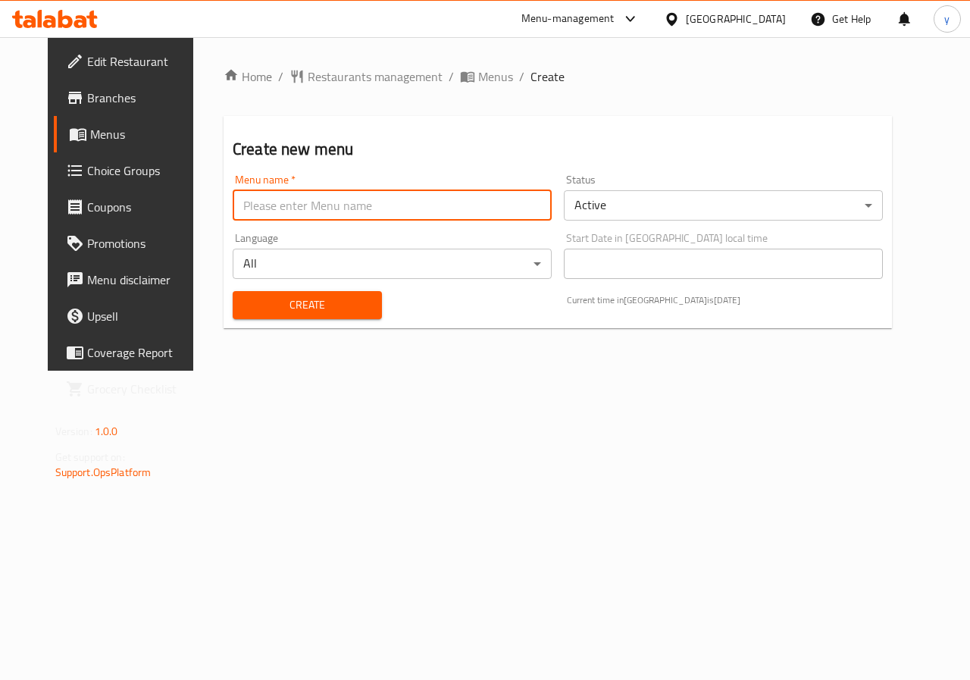
click at [302, 208] on input "text" at bounding box center [392, 205] width 319 height 30
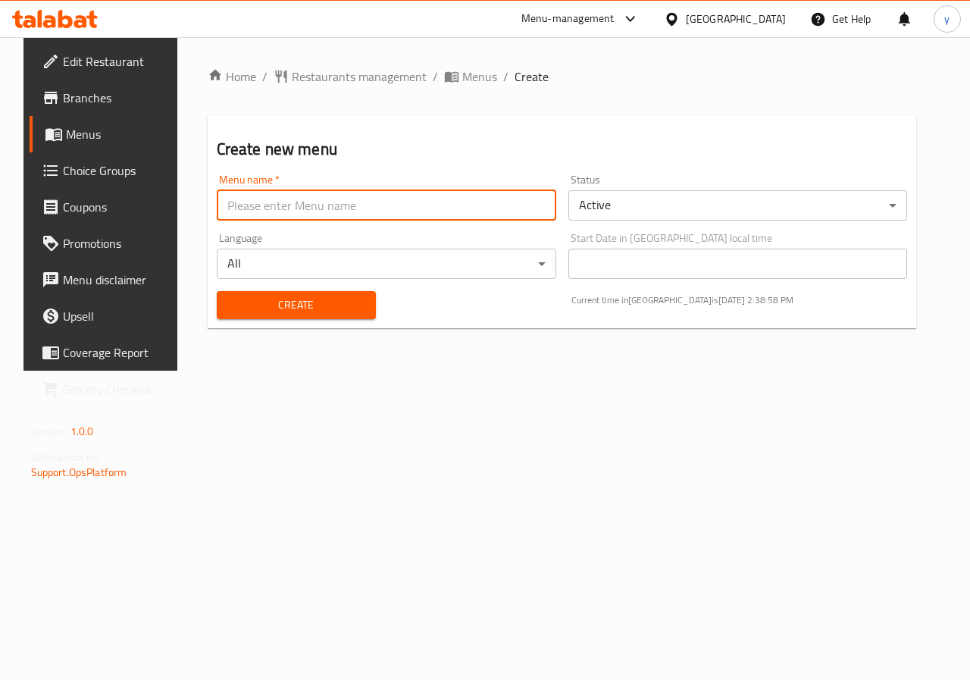
type input "[PERSON_NAME].7521"
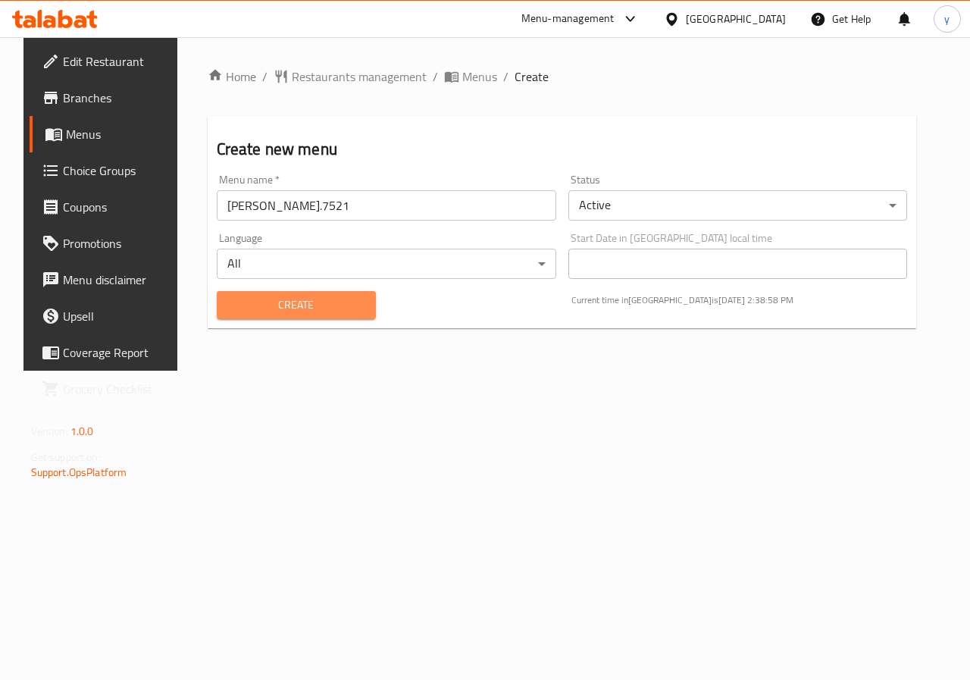
click at [305, 309] on span "Create" at bounding box center [296, 304] width 135 height 19
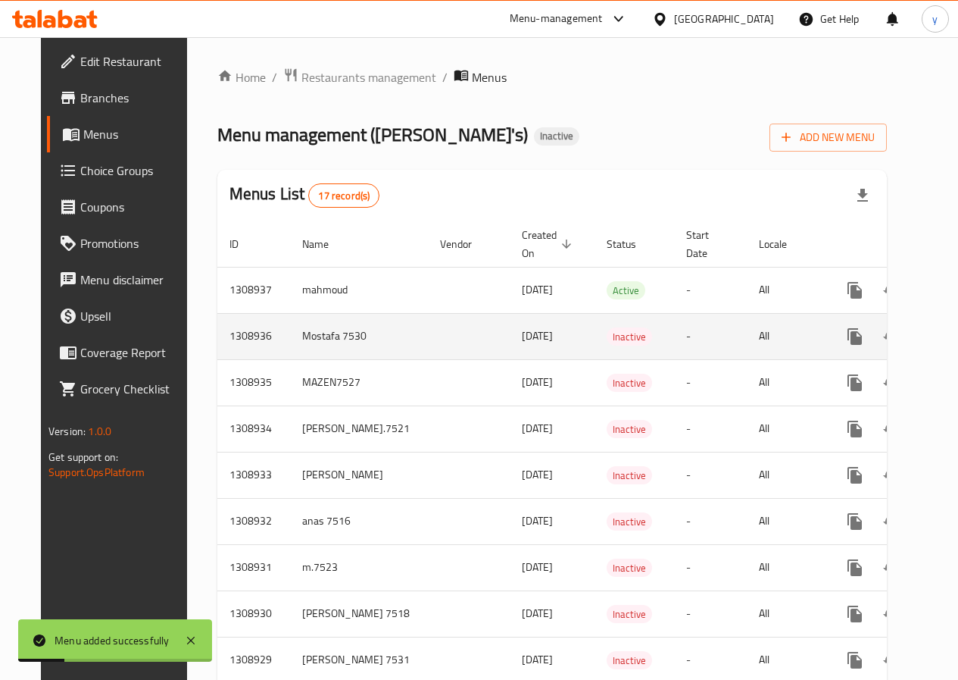
scroll to position [76, 0]
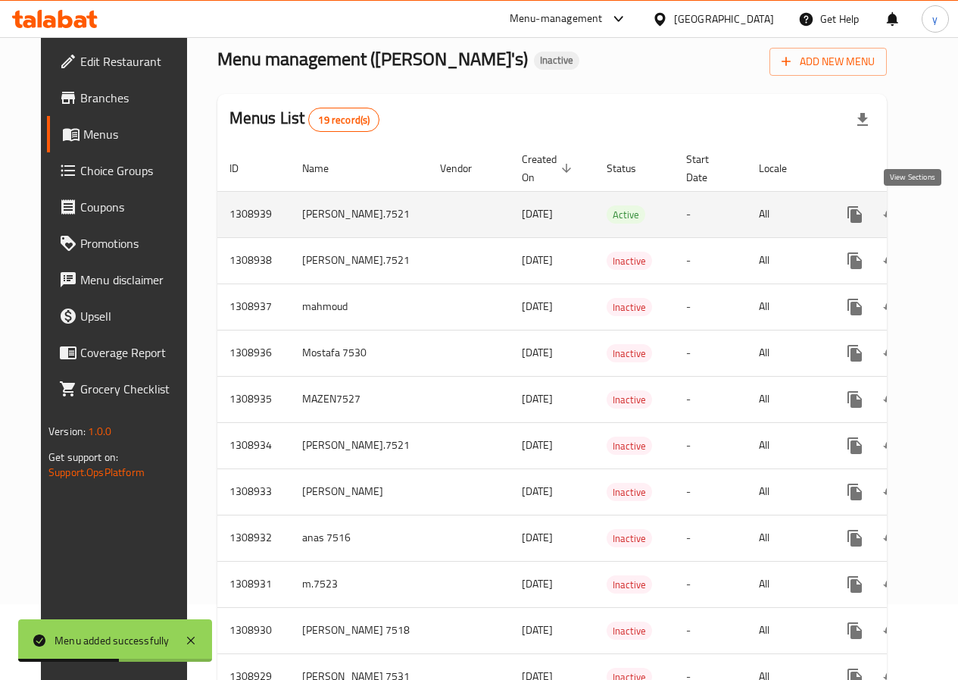
click at [955, 218] on icon "enhanced table" at bounding box center [964, 214] width 18 height 18
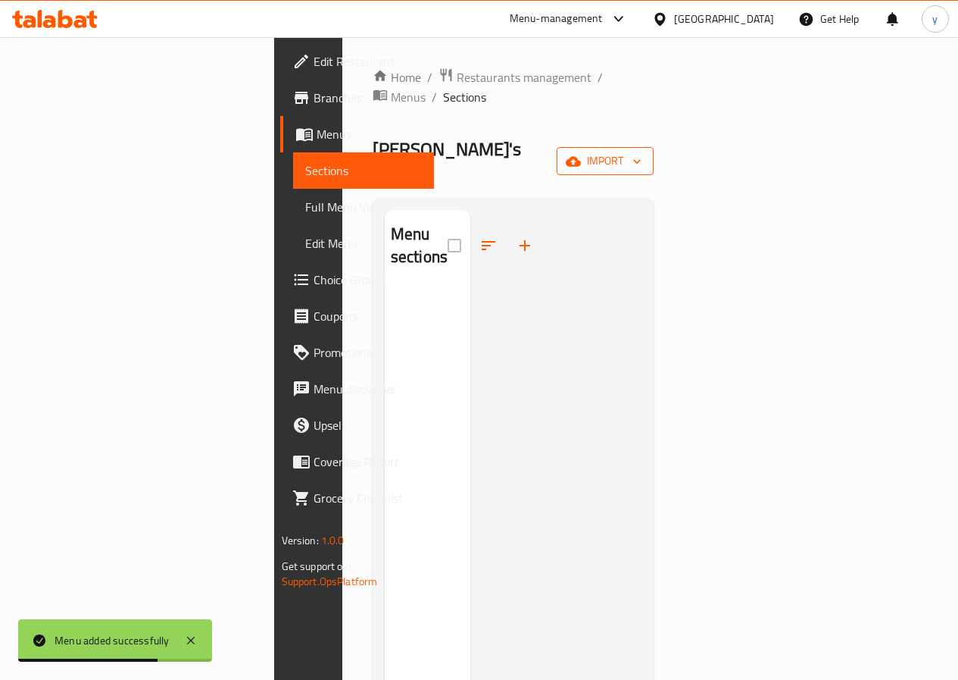
click at [642, 152] on span "import" at bounding box center [605, 161] width 73 height 19
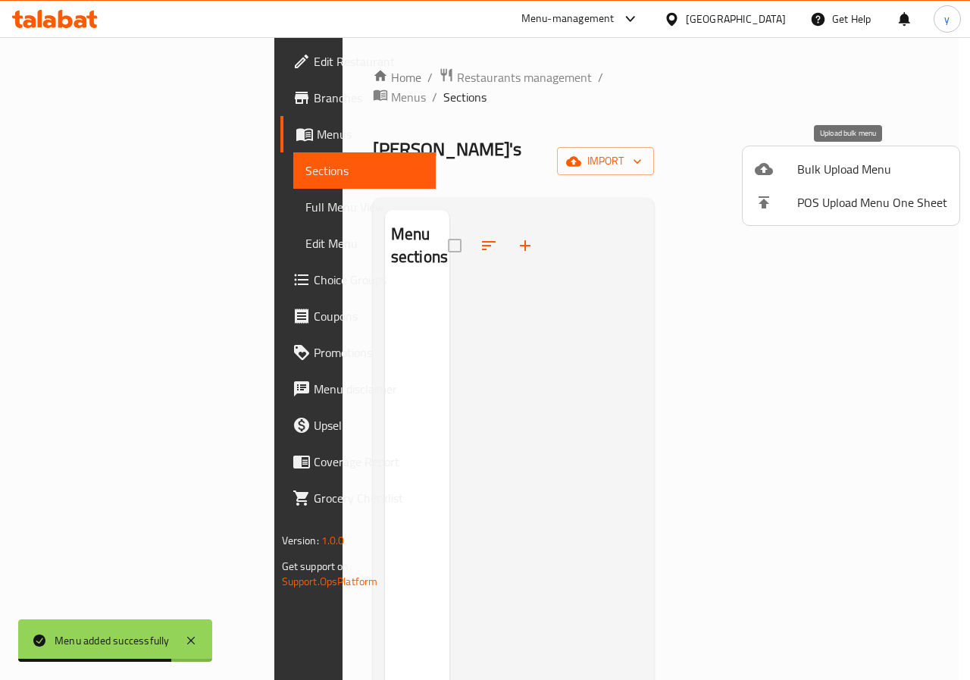
click at [852, 174] on span "Bulk Upload Menu" at bounding box center [872, 169] width 150 height 18
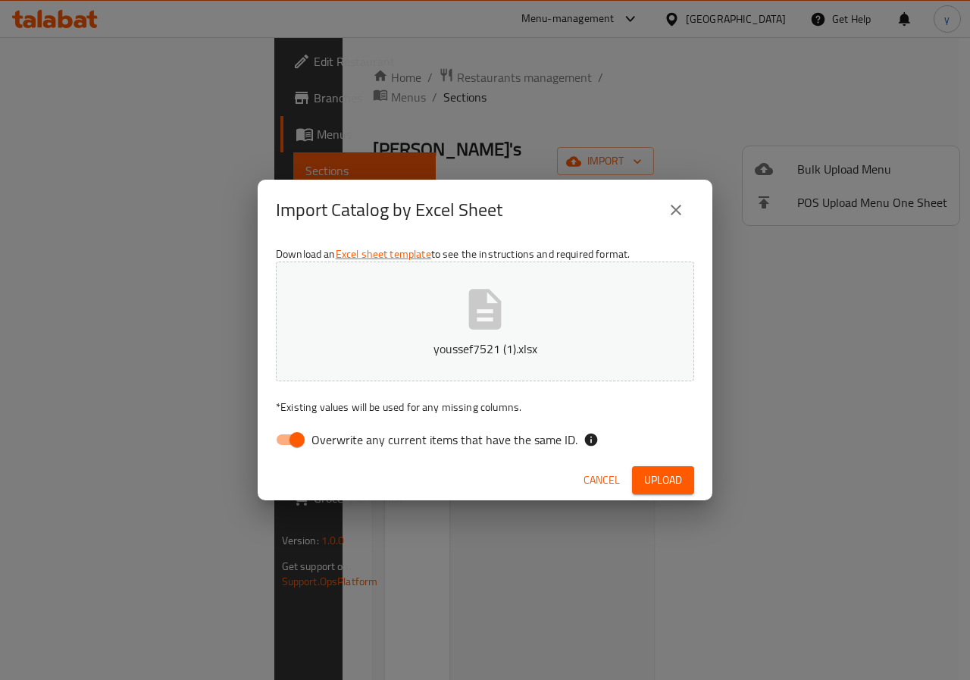
click at [664, 469] on button "Upload" at bounding box center [663, 480] width 62 height 28
click at [292, 436] on input "Overwrite any current items that have the same ID." at bounding box center [297, 439] width 86 height 29
checkbox input "false"
click at [677, 208] on icon "close" at bounding box center [676, 210] width 18 height 18
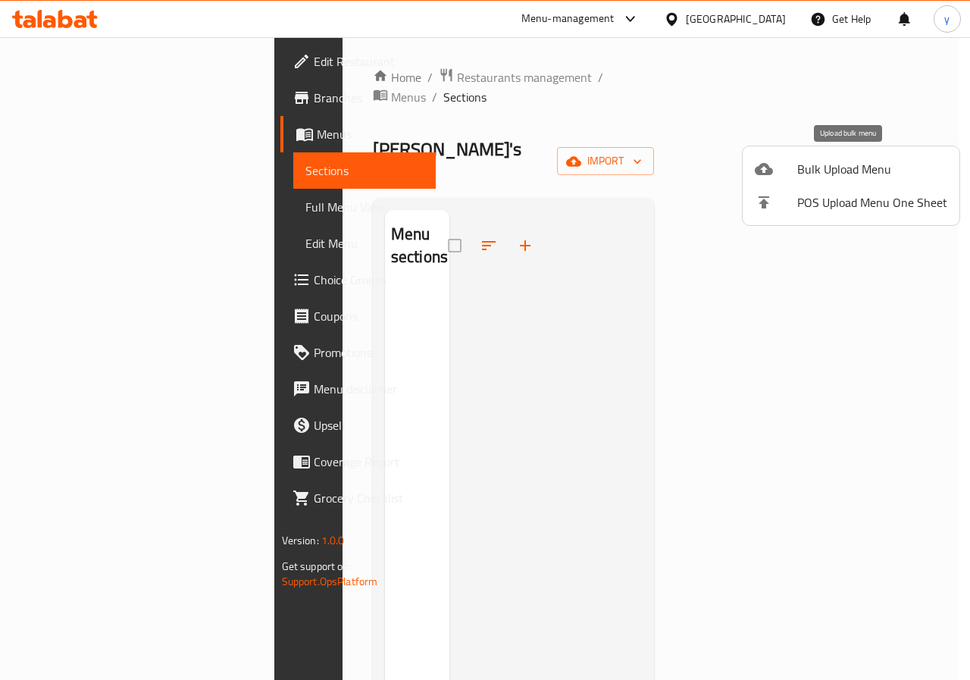
click at [867, 161] on span "Bulk Upload Menu" at bounding box center [872, 169] width 150 height 18
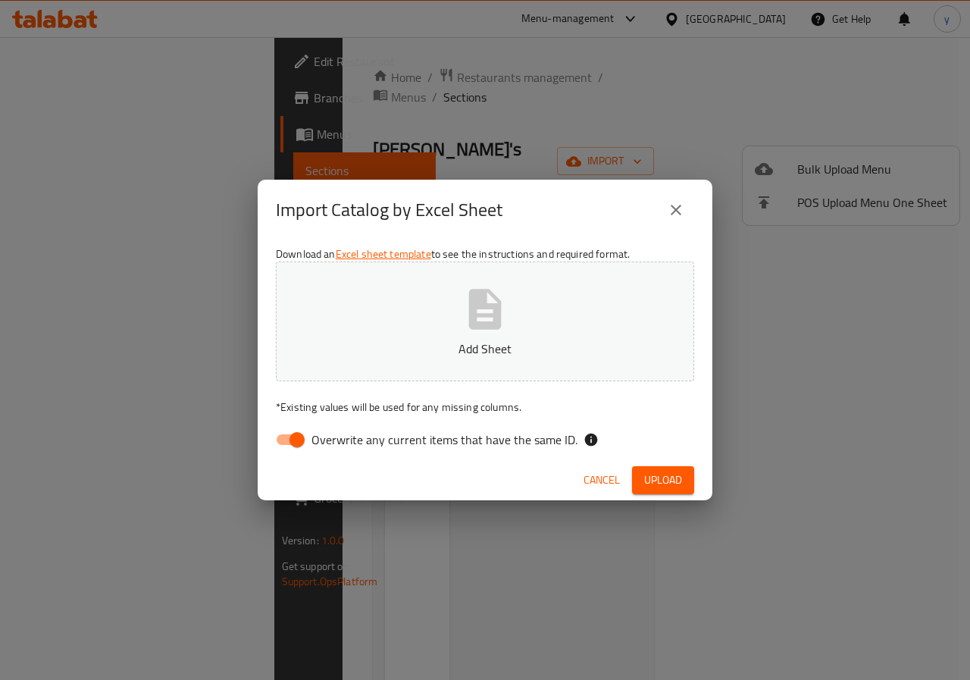
click at [405, 439] on span "Overwrite any current items that have the same ID." at bounding box center [444, 439] width 266 height 18
click at [340, 439] on input "Overwrite any current items that have the same ID." at bounding box center [297, 439] width 86 height 29
checkbox input "false"
drag, startPoint x: 674, startPoint y: 476, endPoint x: 355, endPoint y: 502, distance: 320.8
click at [668, 478] on span "Upload" at bounding box center [663, 479] width 38 height 19
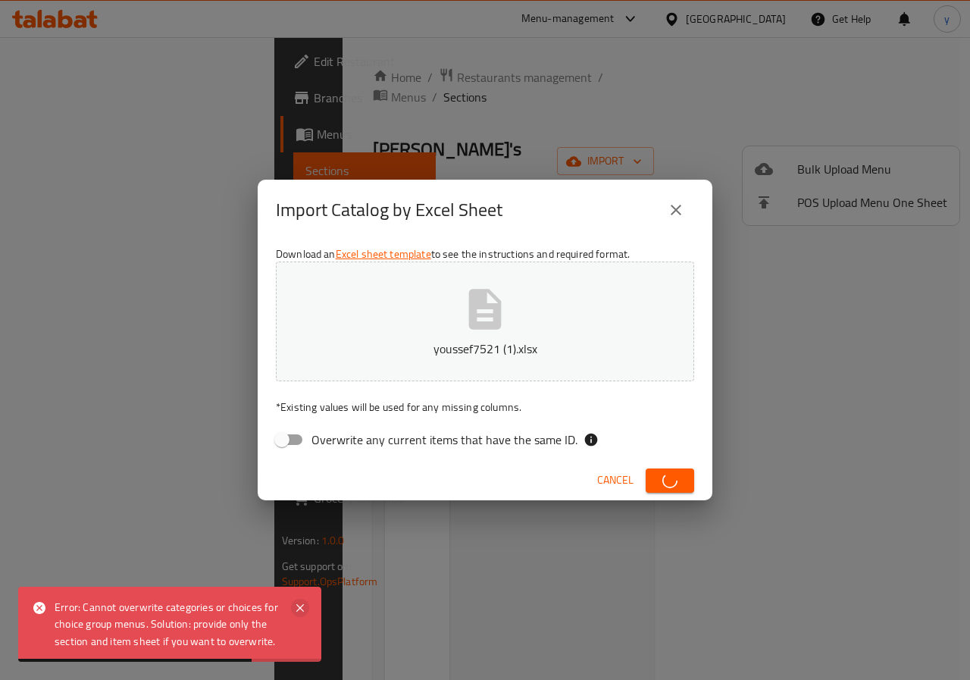
click at [300, 611] on icon at bounding box center [300, 608] width 18 height 18
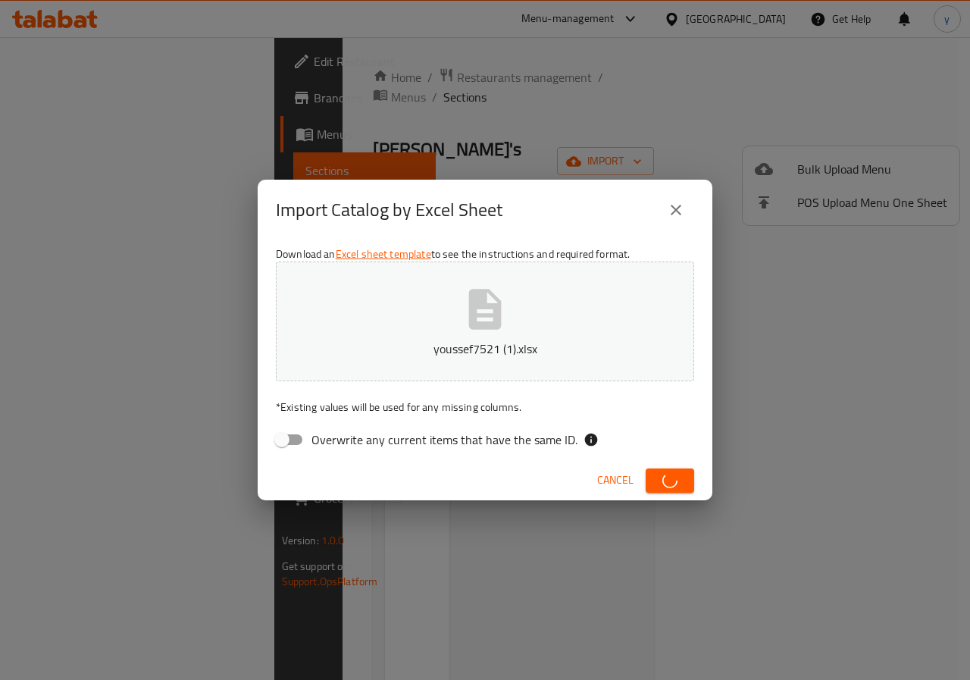
click at [677, 212] on icon "close" at bounding box center [676, 210] width 11 height 11
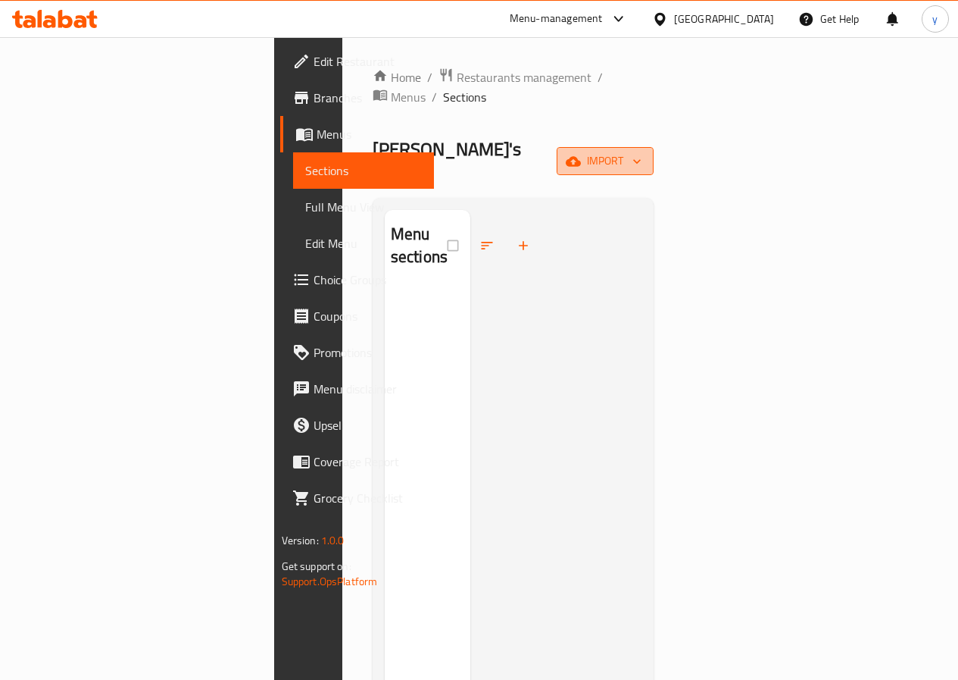
click at [642, 152] on span "import" at bounding box center [605, 161] width 73 height 19
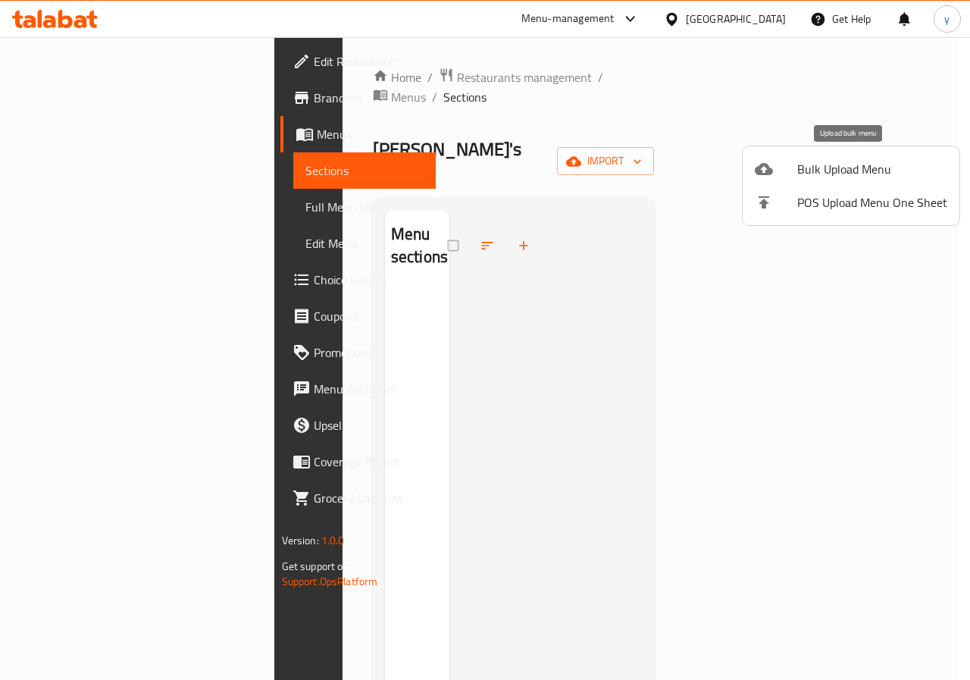
click at [815, 167] on span "Bulk Upload Menu" at bounding box center [872, 169] width 150 height 18
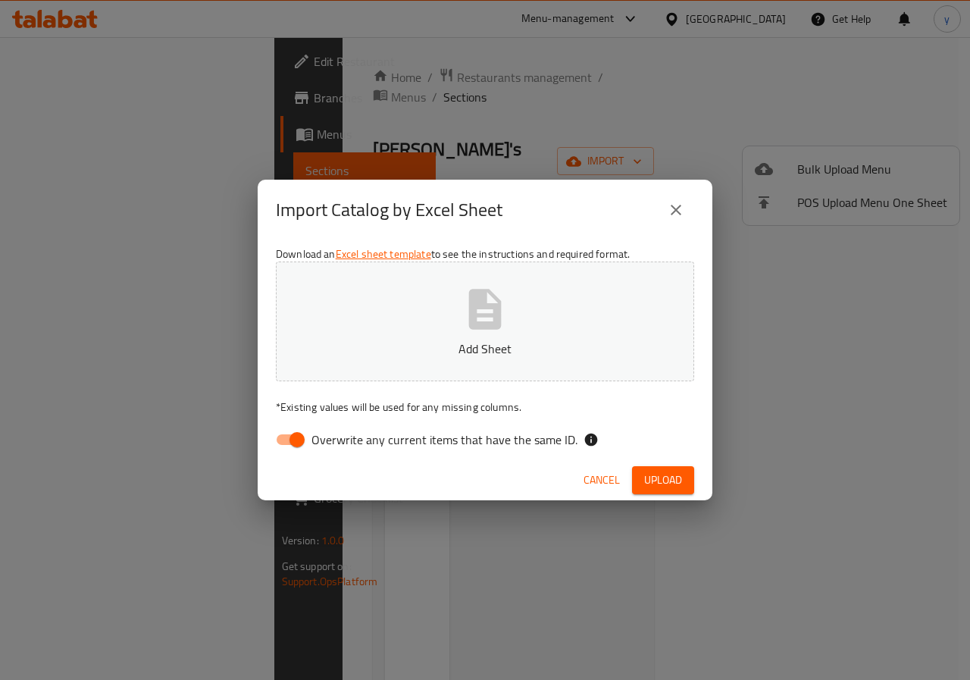
click at [367, 442] on span "Overwrite any current items that have the same ID." at bounding box center [444, 439] width 266 height 18
click at [340, 442] on input "Overwrite any current items that have the same ID." at bounding box center [297, 439] width 86 height 29
checkbox input "false"
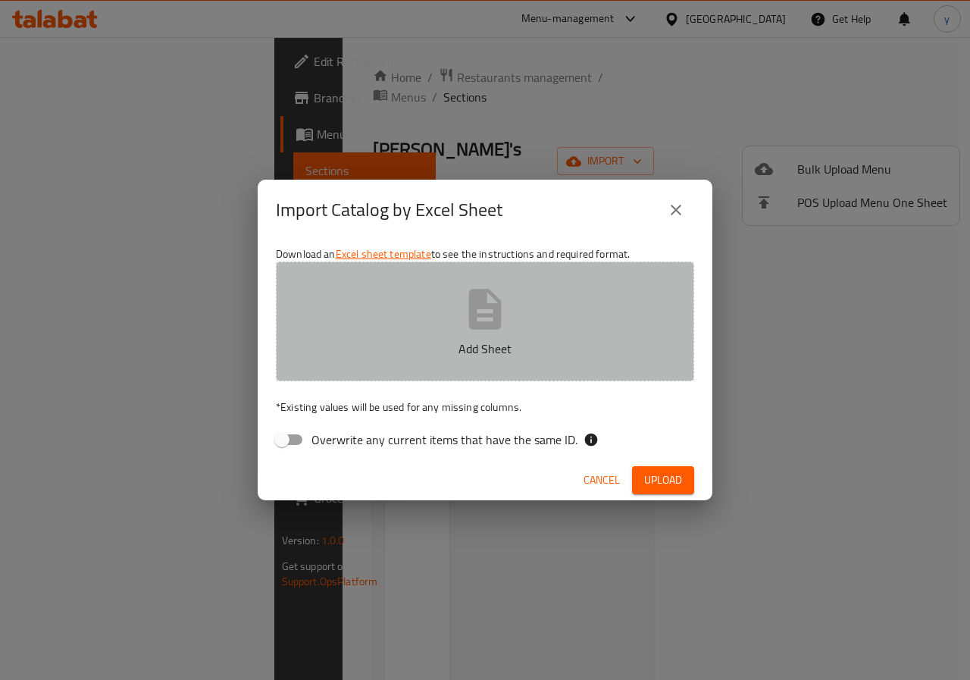
click at [514, 329] on button "Add Sheet" at bounding box center [485, 321] width 418 height 120
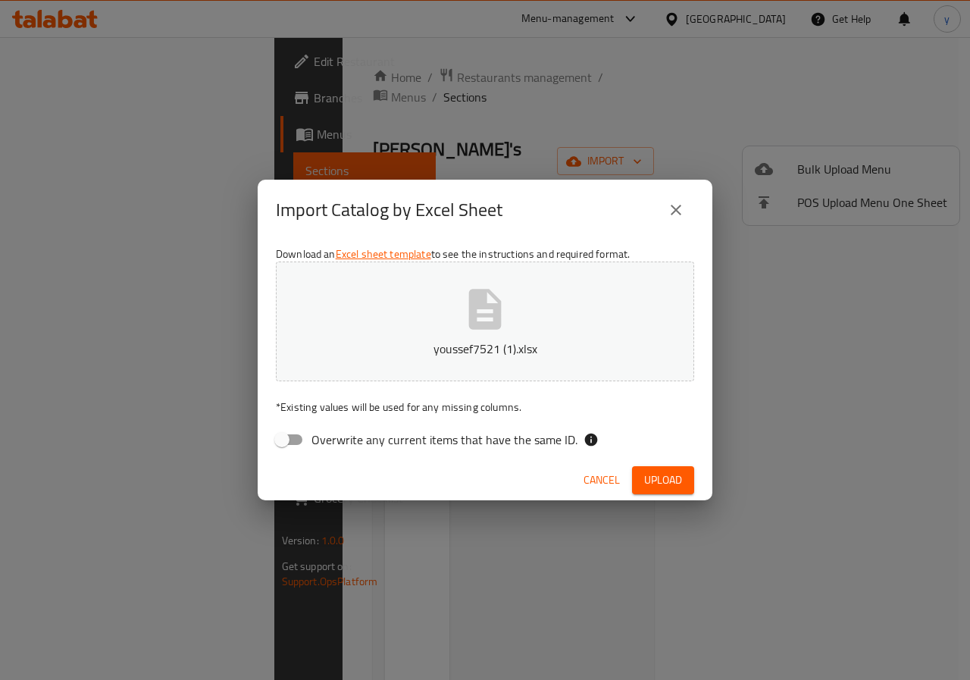
drag, startPoint x: 658, startPoint y: 482, endPoint x: 598, endPoint y: 497, distance: 61.7
click at [658, 482] on span "Upload" at bounding box center [663, 479] width 38 height 19
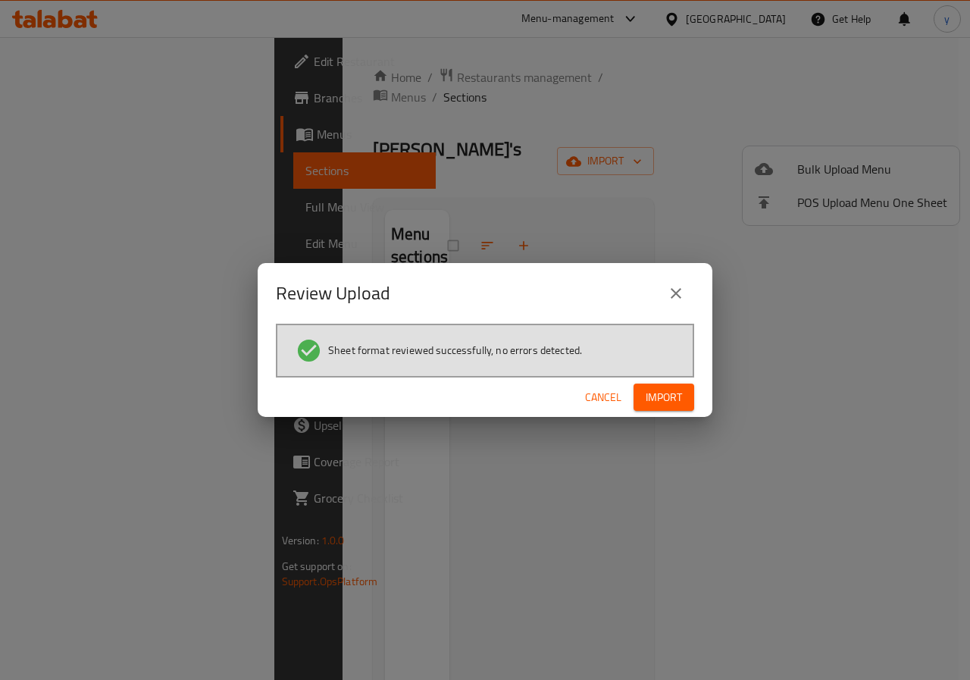
click at [658, 397] on span "Import" at bounding box center [664, 397] width 36 height 19
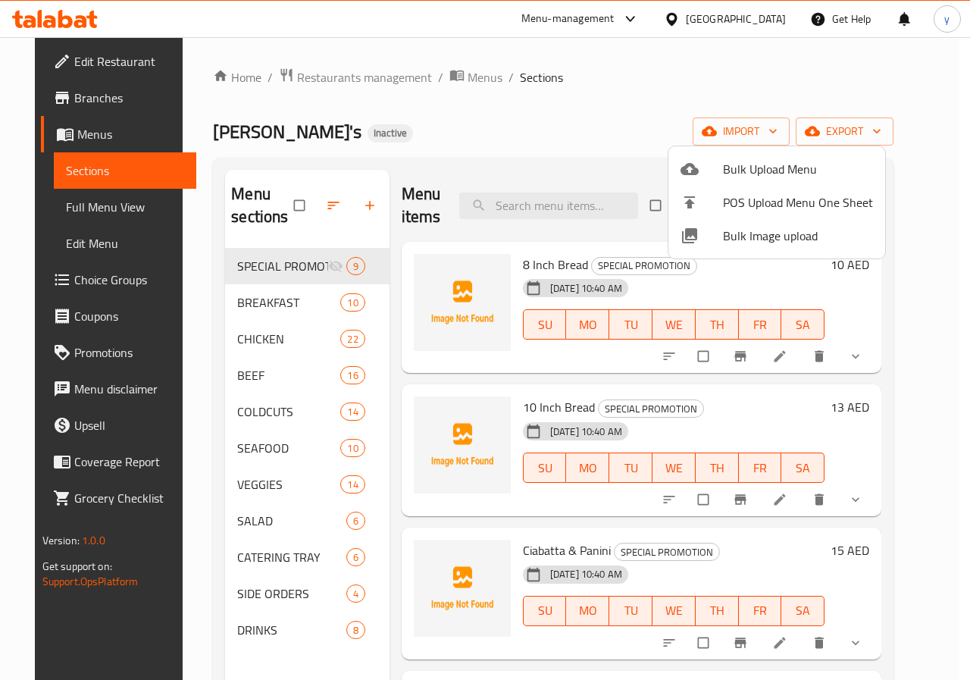
click at [64, 211] on div at bounding box center [485, 340] width 970 height 680
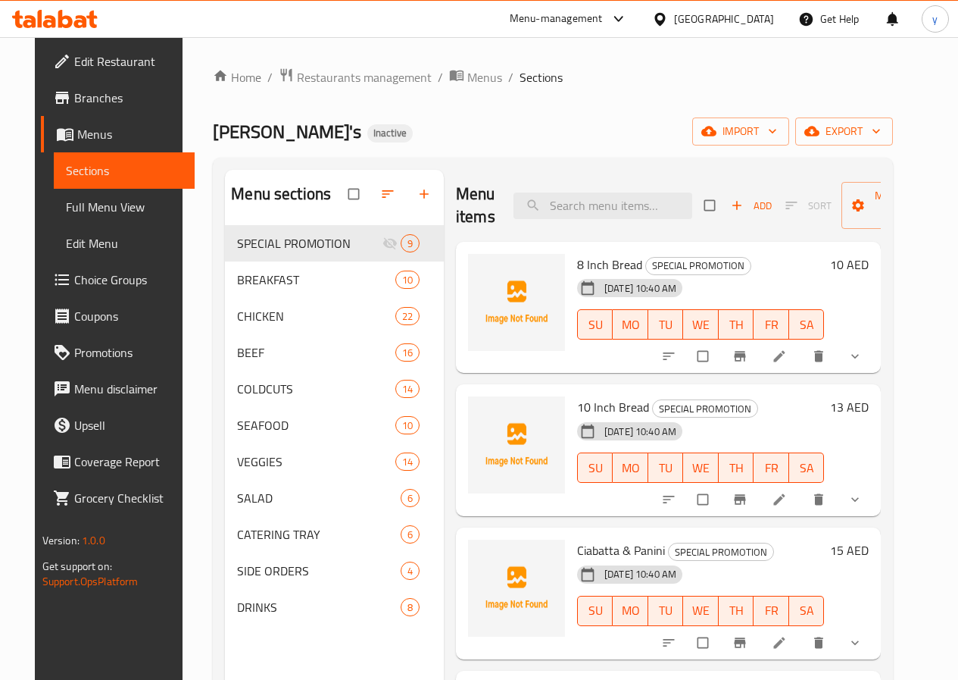
click at [84, 208] on span "Full Menu View" at bounding box center [124, 207] width 117 height 18
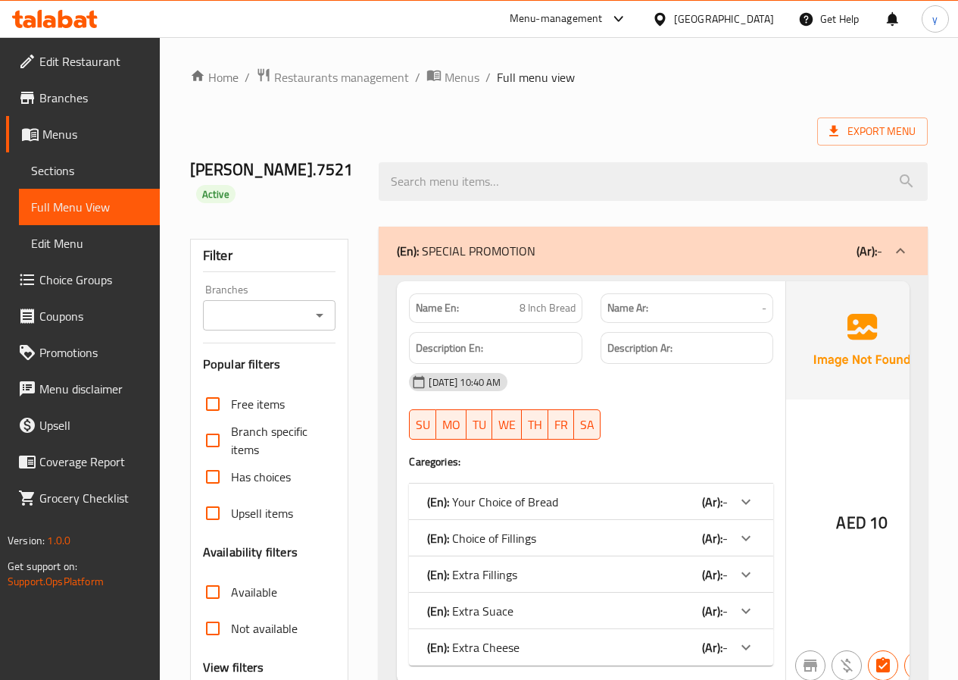
scroll to position [212, 0]
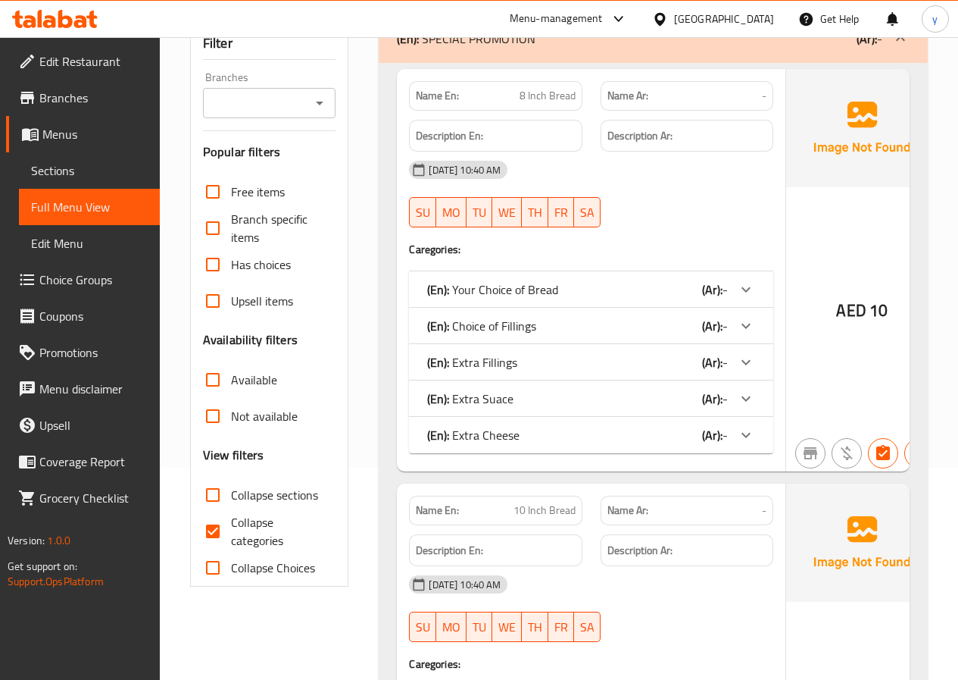
click at [214, 513] on input "Collapse categories" at bounding box center [213, 531] width 36 height 36
checkbox input "false"
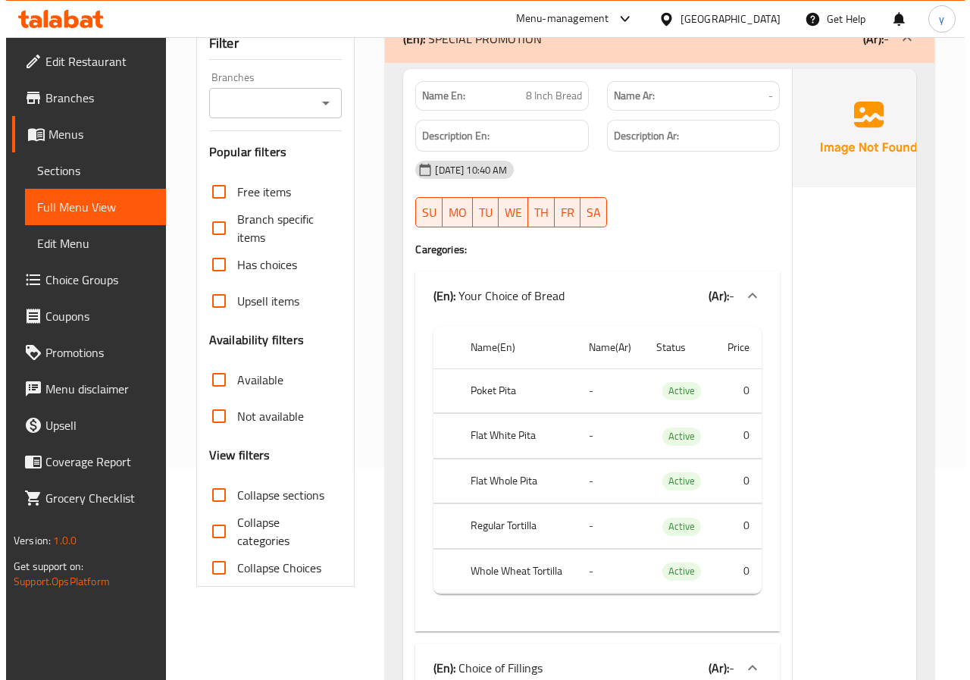
scroll to position [0, 0]
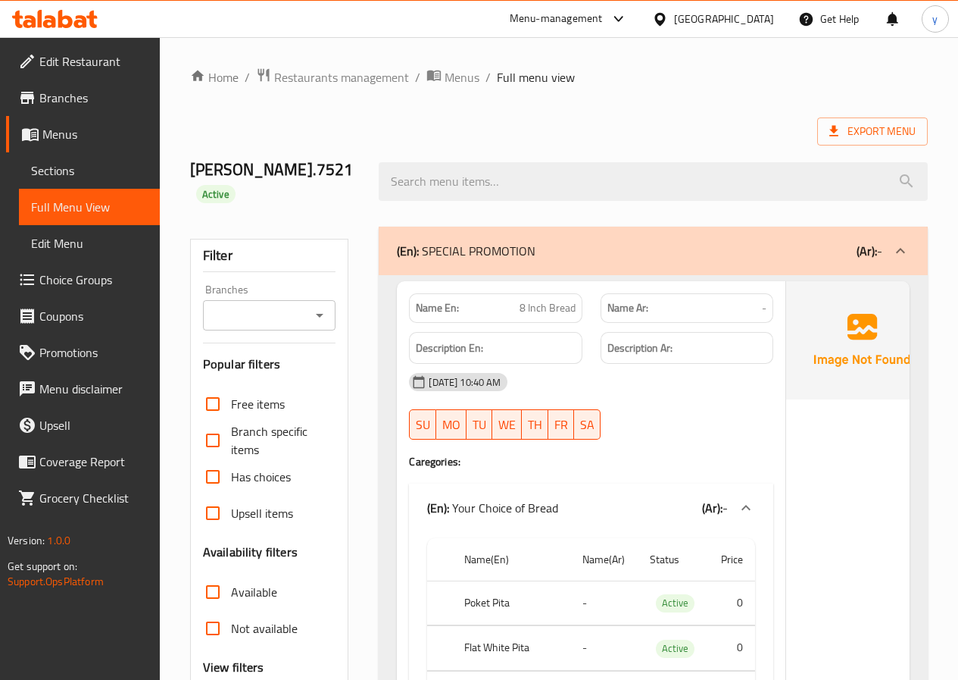
click at [663, 594] on span "Active" at bounding box center [675, 602] width 39 height 17
click at [658, 594] on span "Active" at bounding box center [675, 602] width 39 height 17
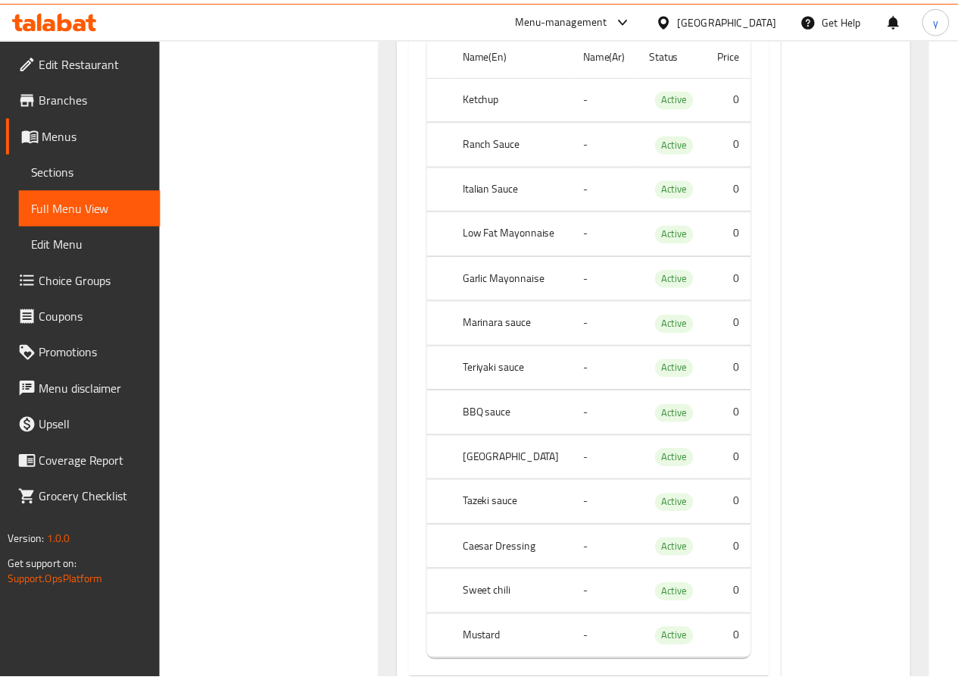
scroll to position [94916, 0]
